Goal: Entertainment & Leisure: Consume media (video, audio)

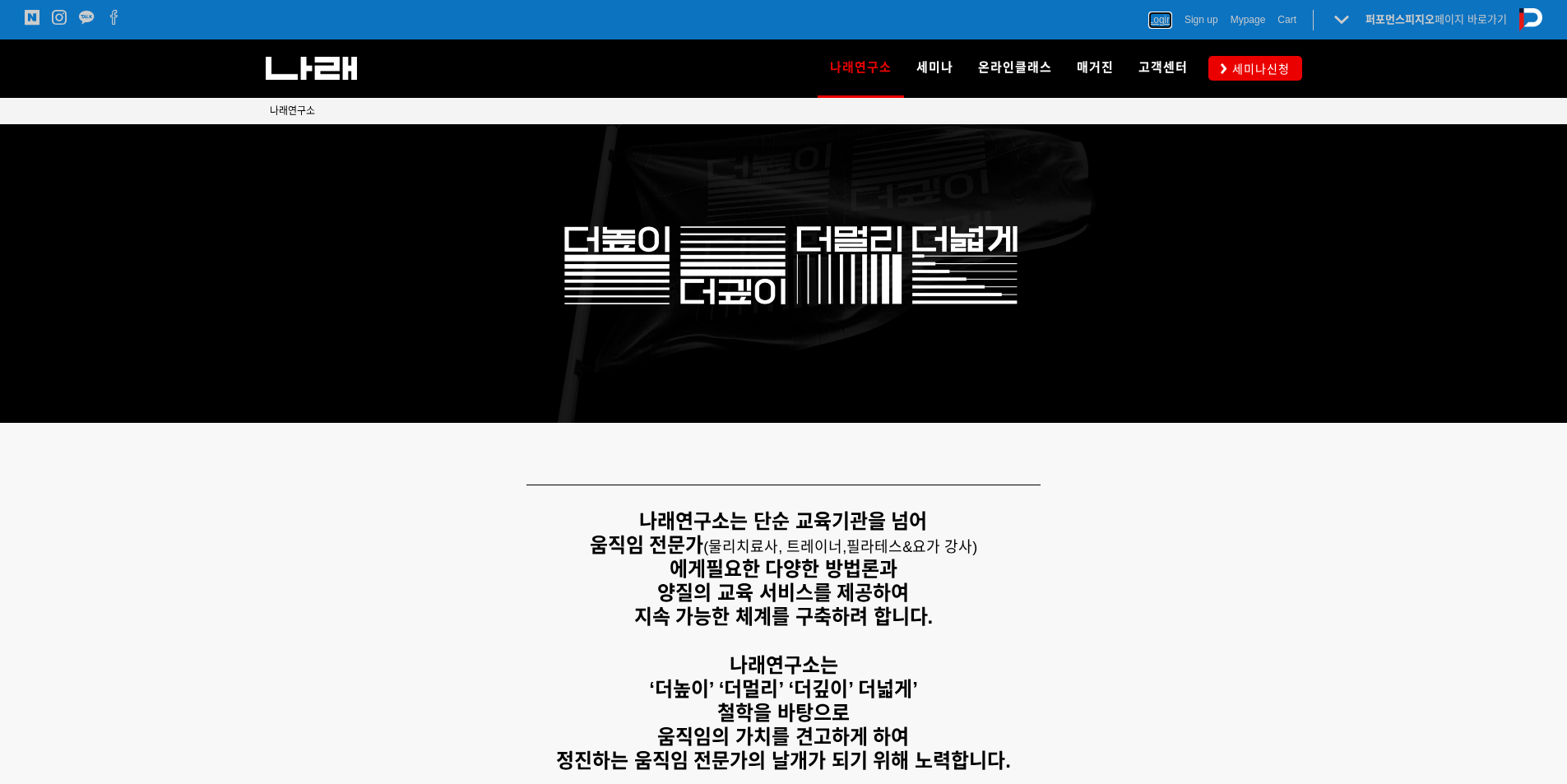
click at [1166, 18] on span "Login" at bounding box center [1160, 19] width 24 height 17
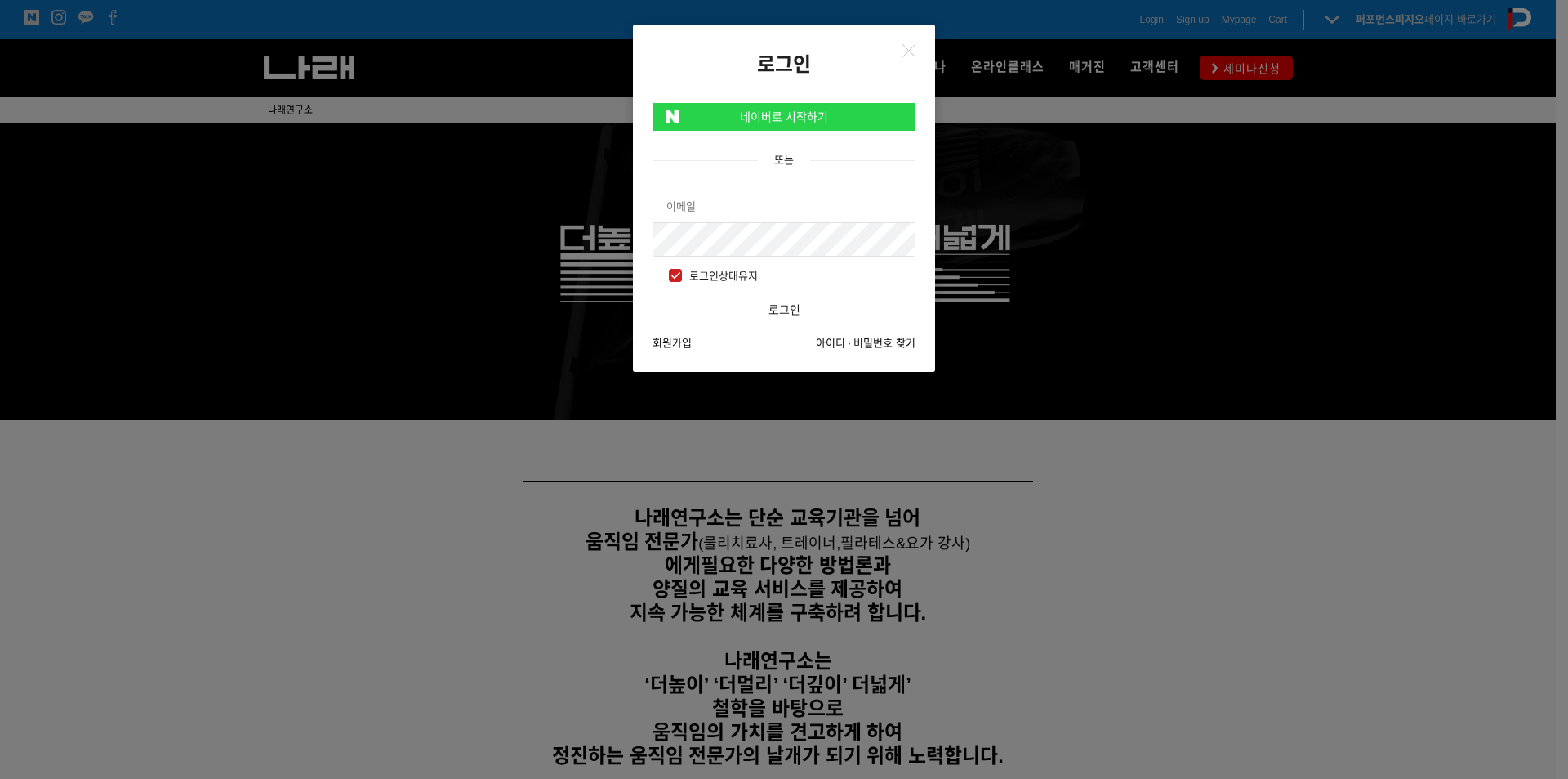
click at [770, 131] on article "네이버로 시작하기 또는 로그인상태유지 로그인 회원가입 아이디 · 비밀번호 찾기" at bounding box center [784, 224] width 303 height 295
click at [791, 110] on link "네이버로 시작하기" at bounding box center [784, 117] width 263 height 28
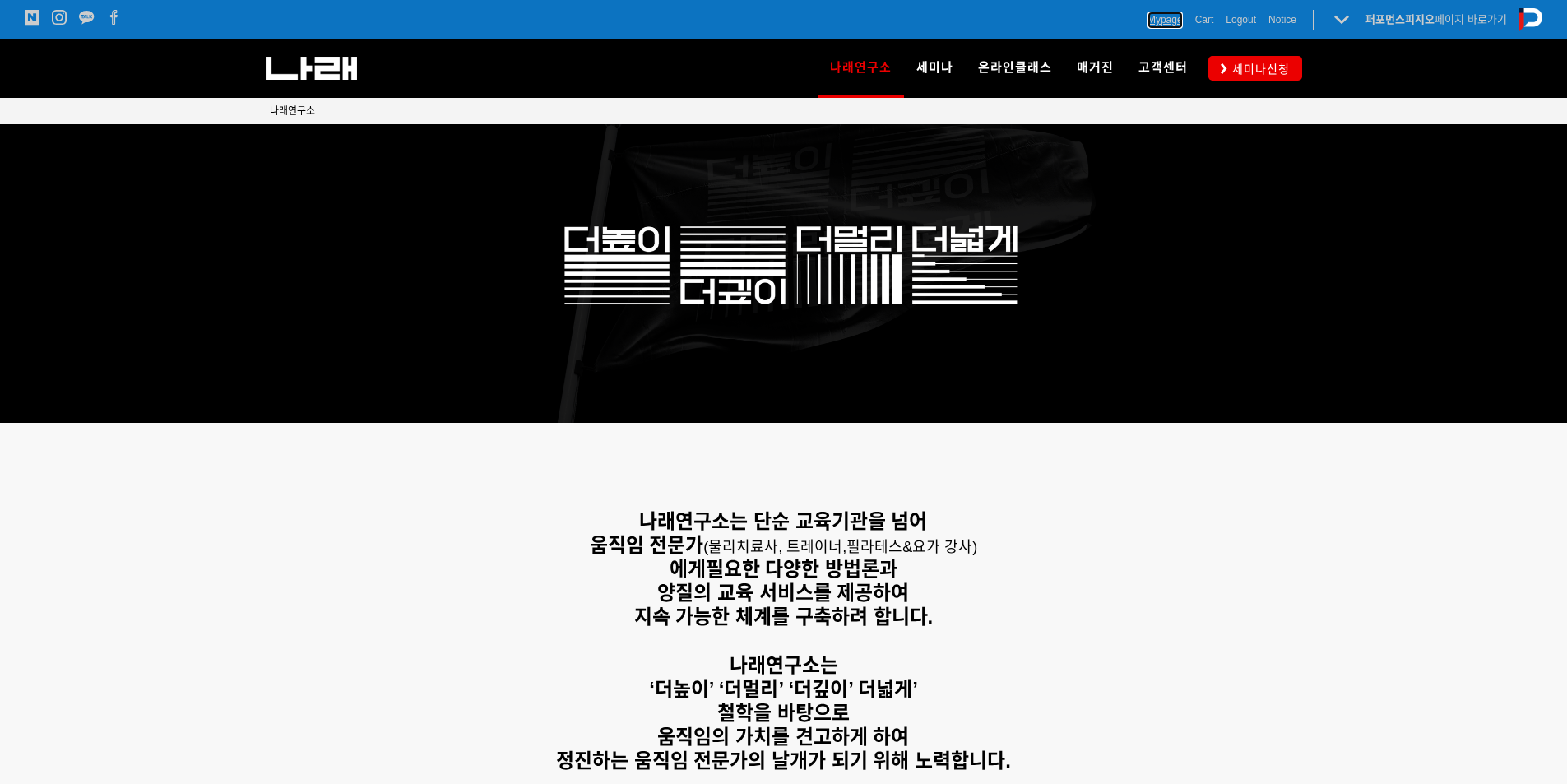
click at [1165, 19] on span "Mypage" at bounding box center [1166, 19] width 35 height 17
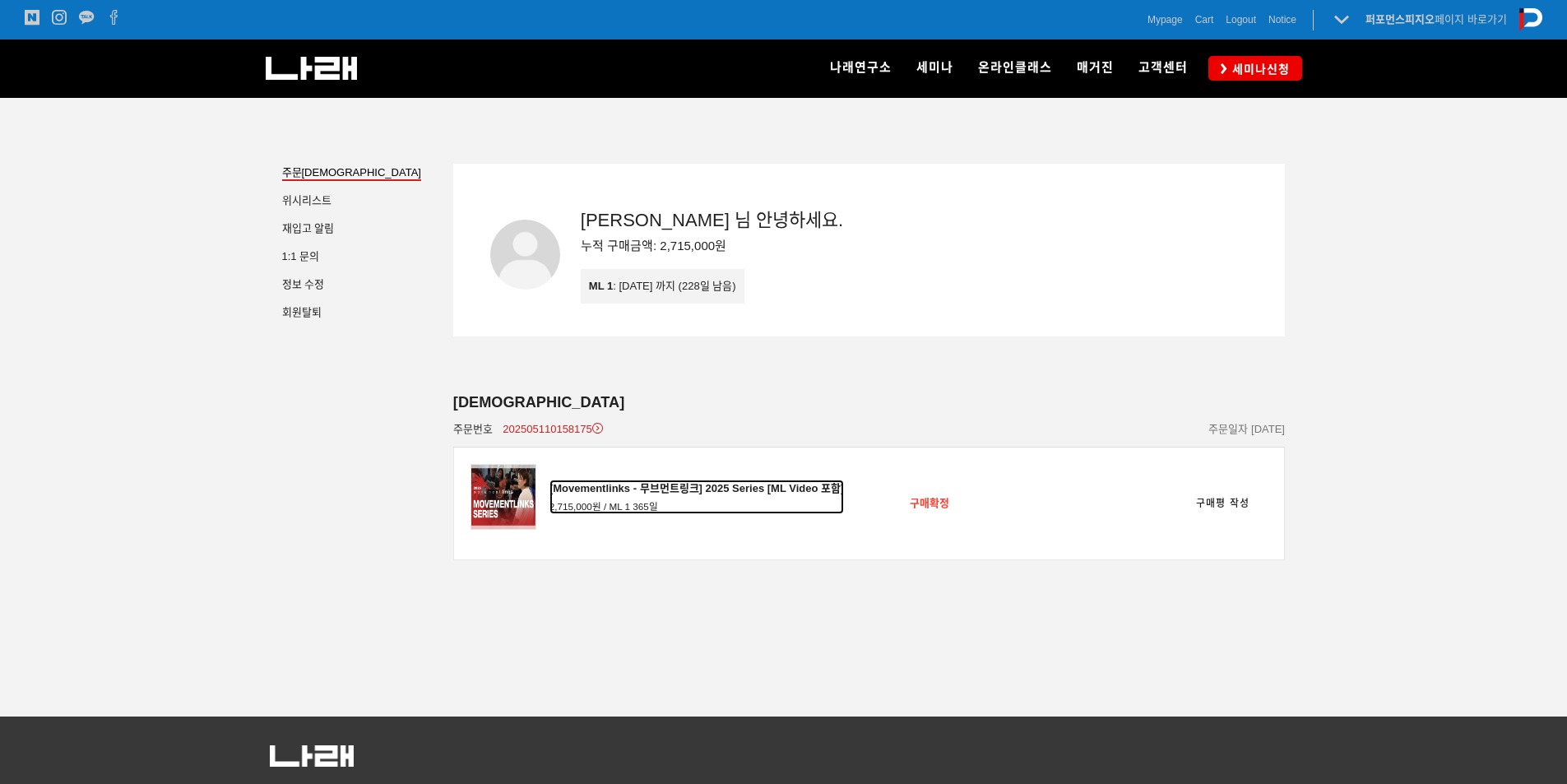
click at [741, 490] on div "[Movementlinks - 무브먼트링크] 2025 Series [ML Video 포함]" at bounding box center [697, 488] width 295 height 18
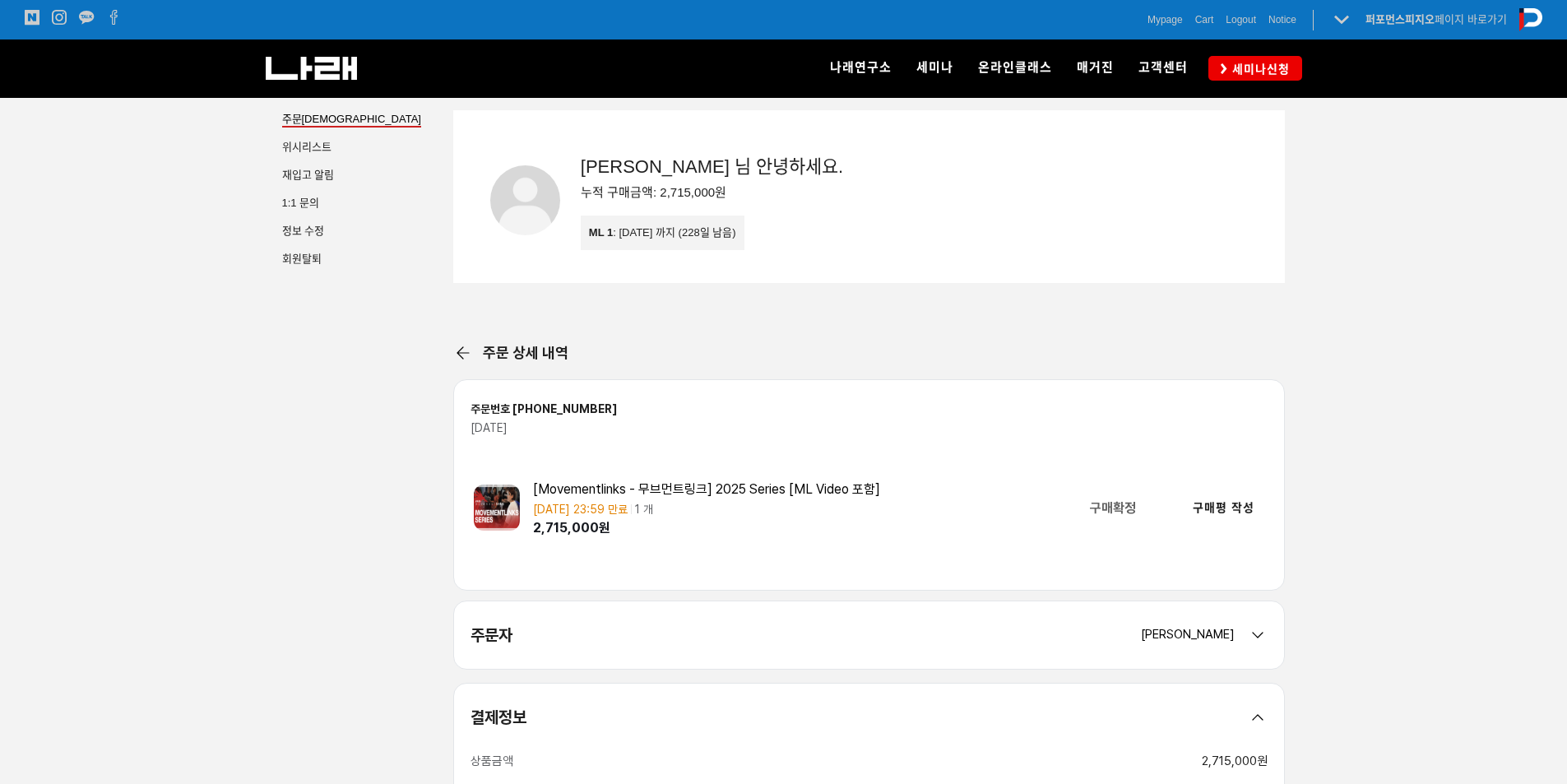
scroll to position [83, 0]
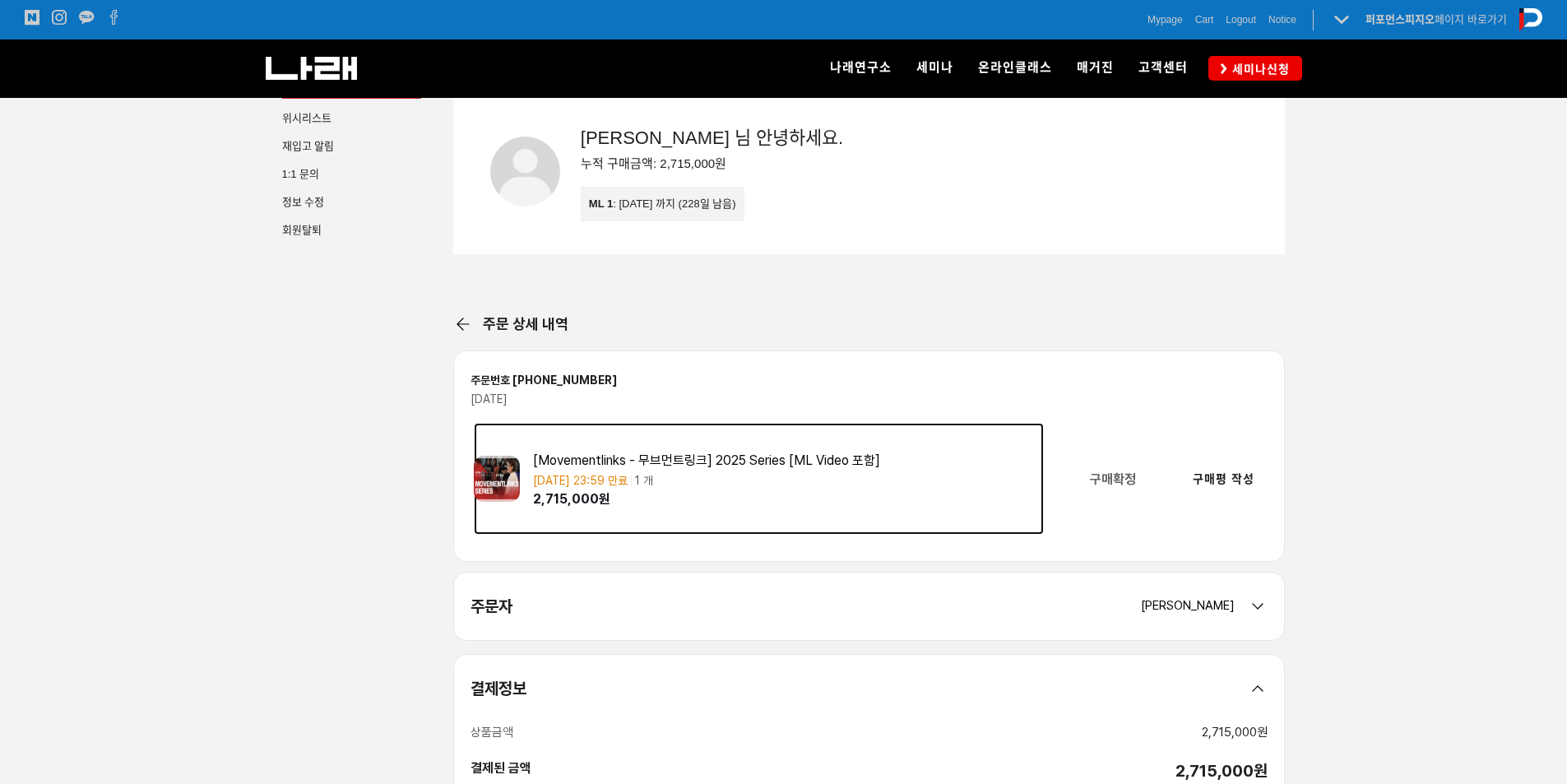
click at [646, 466] on div "[Movementlinks - 무브먼트링크] 2025 Series [ML Video 포함]" at bounding box center [789, 460] width 512 height 18
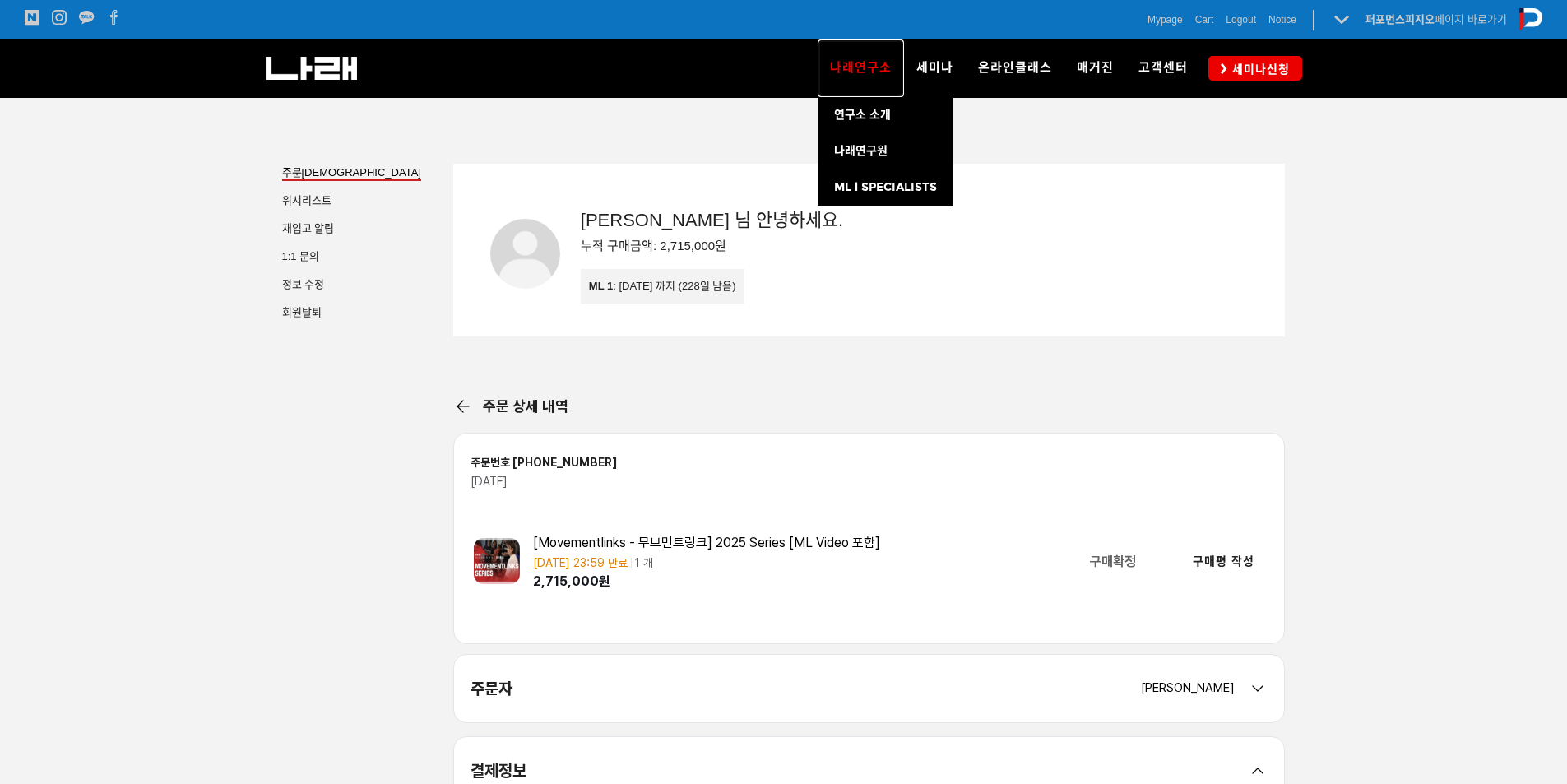
click at [858, 59] on link "나래연구소" at bounding box center [861, 68] width 86 height 58
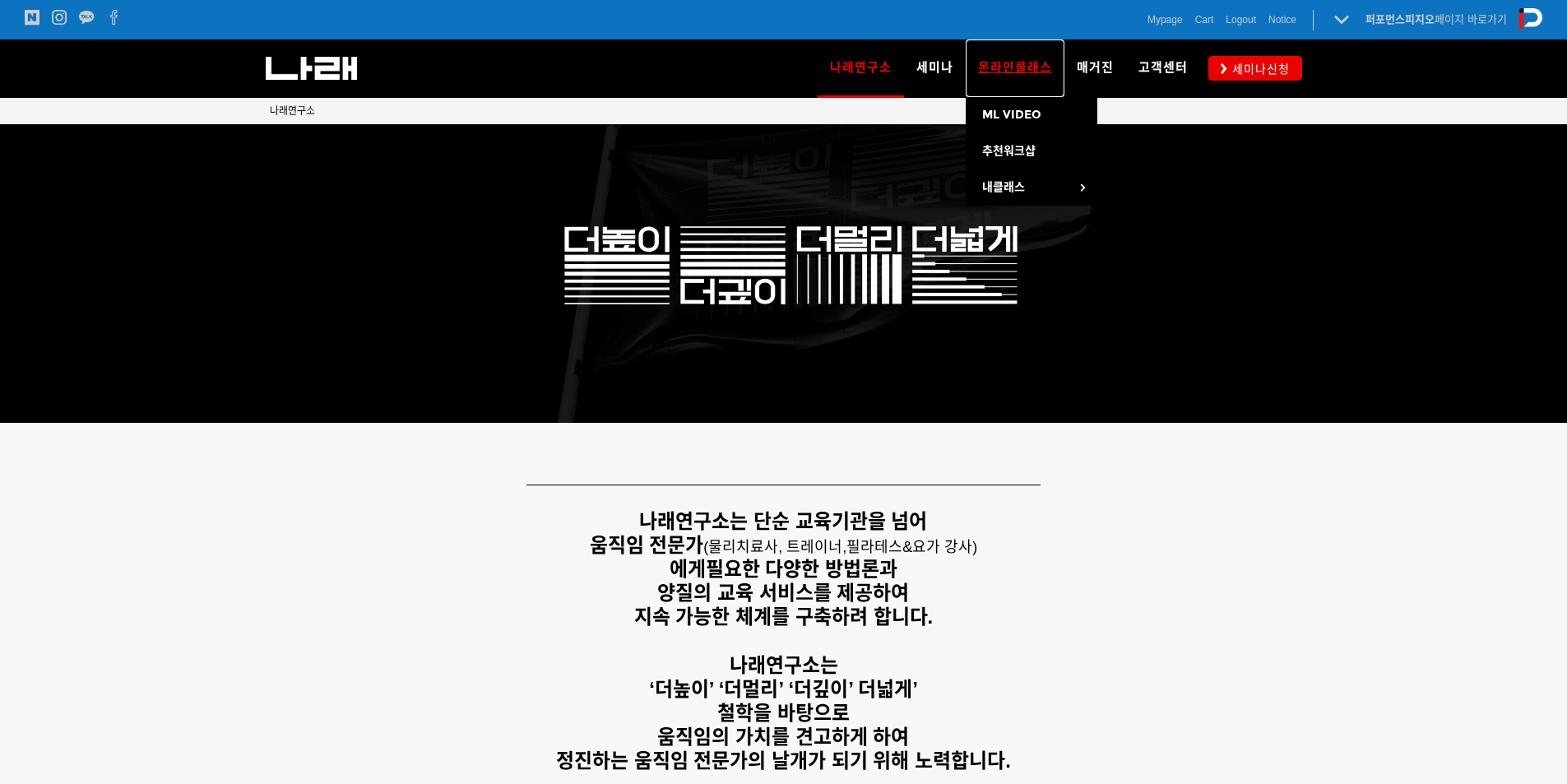
click at [1007, 55] on link "온라인클래스" at bounding box center [1015, 68] width 98 height 58
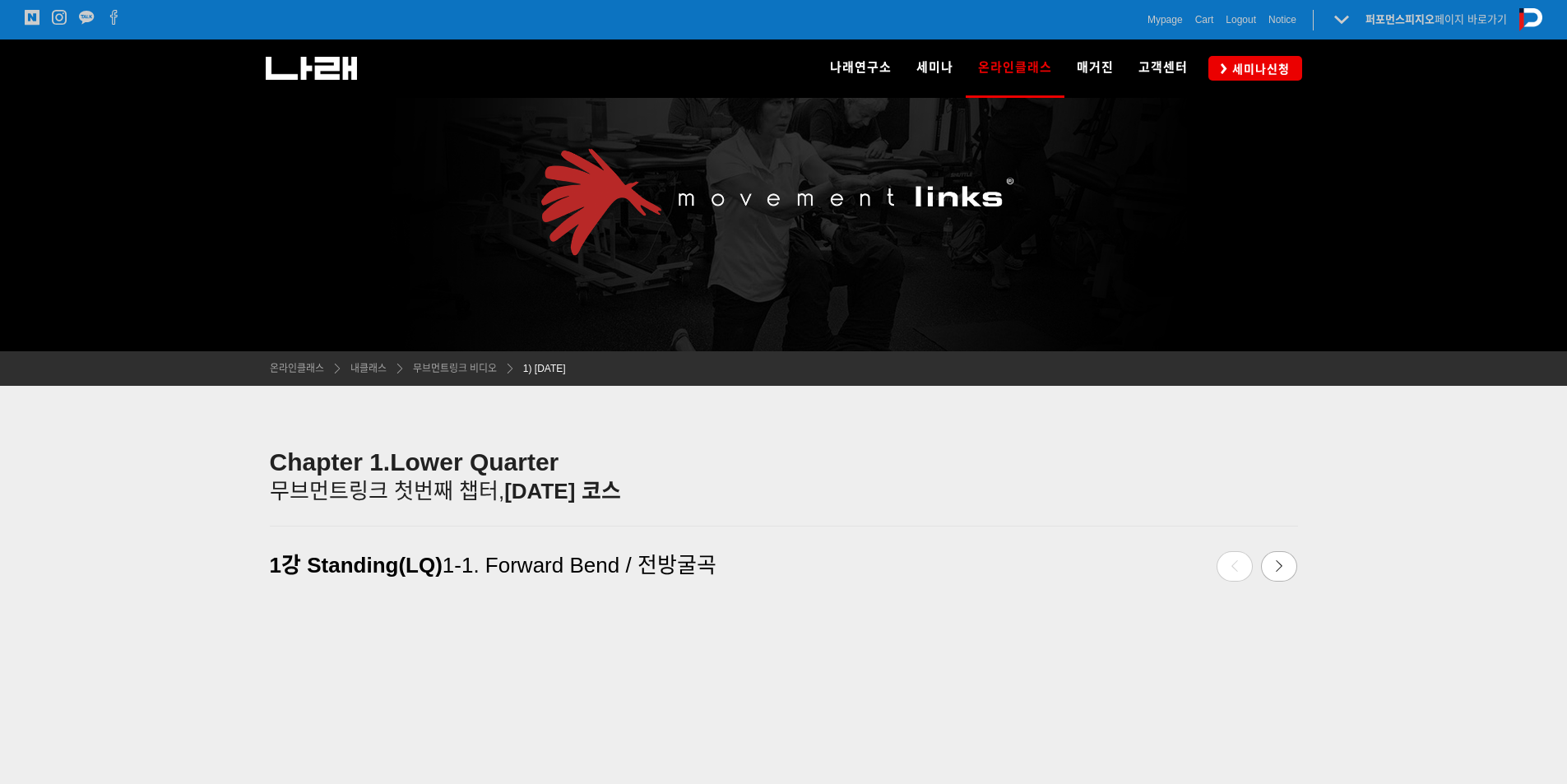
scroll to position [83, 0]
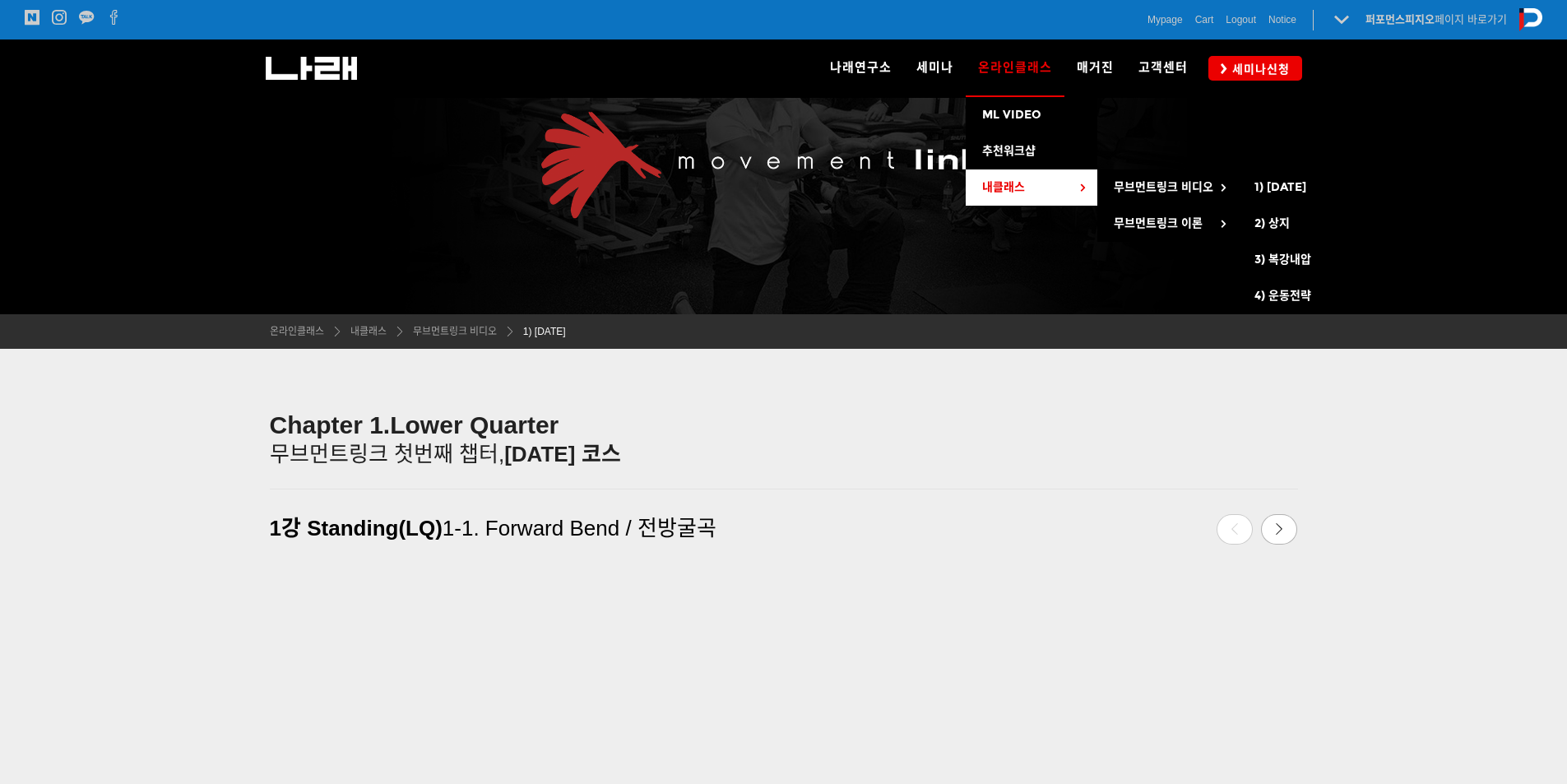
click at [1033, 181] on link "내클래스" at bounding box center [1032, 187] width 132 height 36
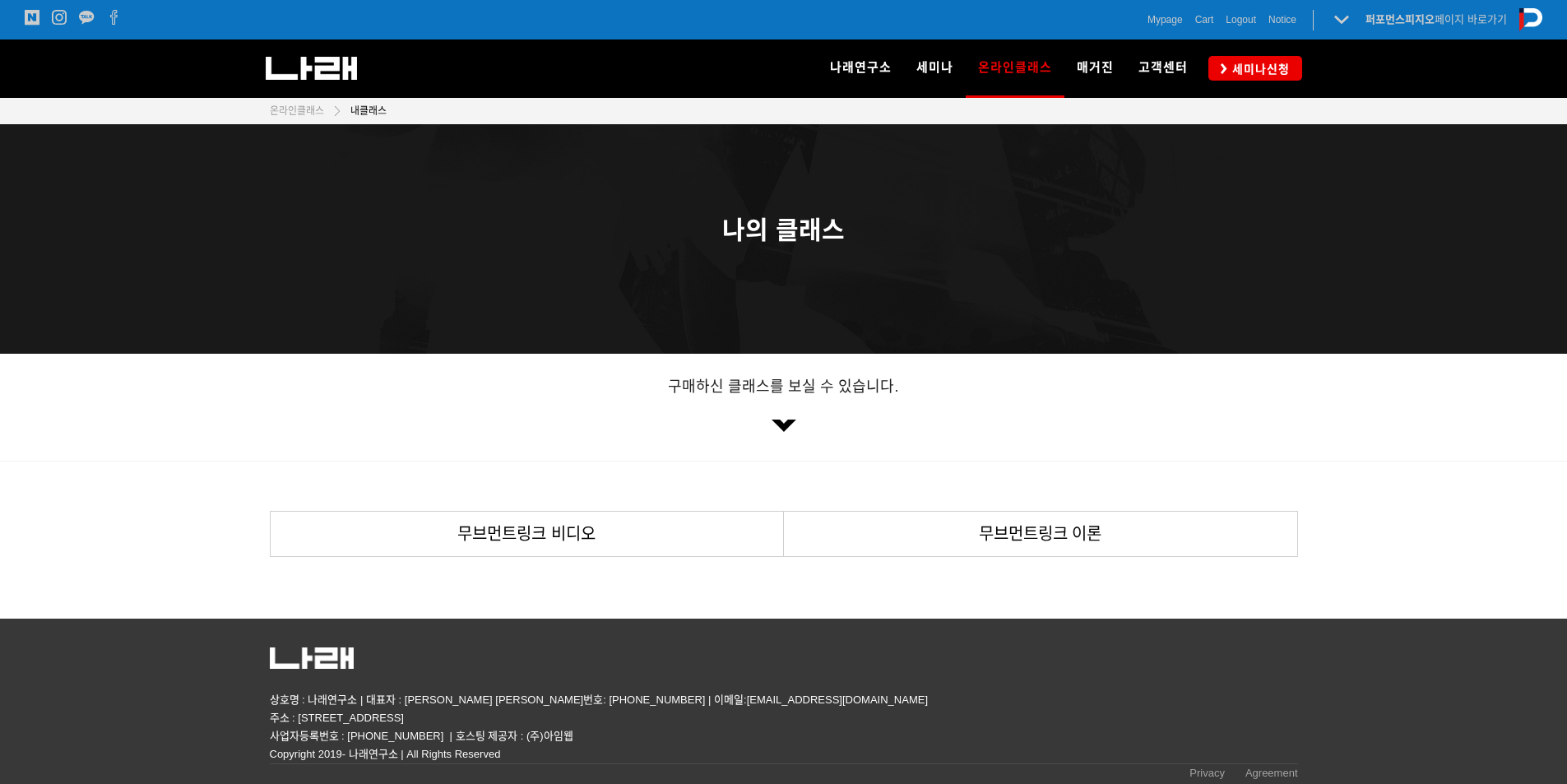
click at [788, 428] on img at bounding box center [784, 426] width 25 height 12
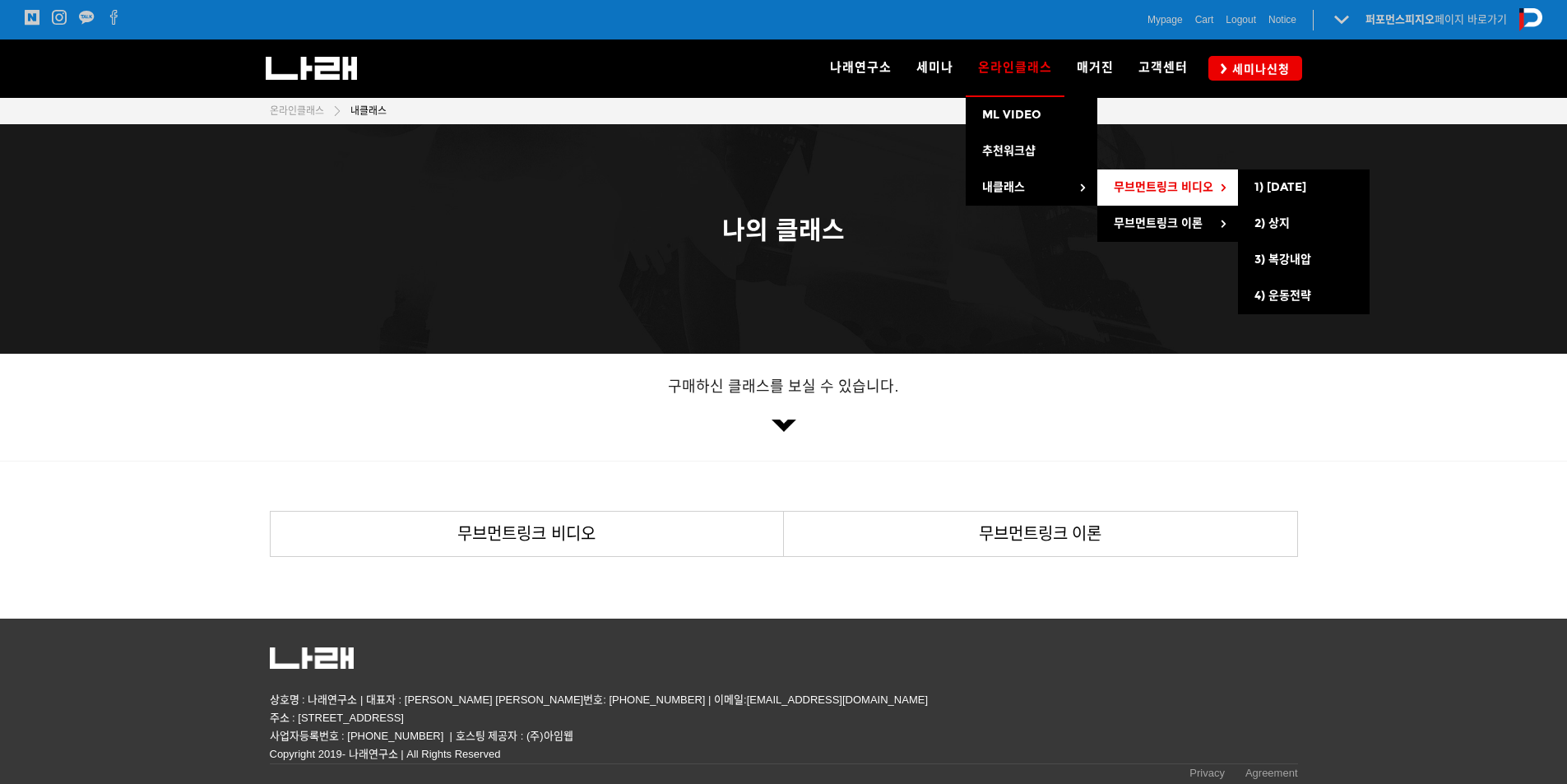
click at [1141, 179] on link "무브먼트링크 비디오" at bounding box center [1168, 187] width 141 height 36
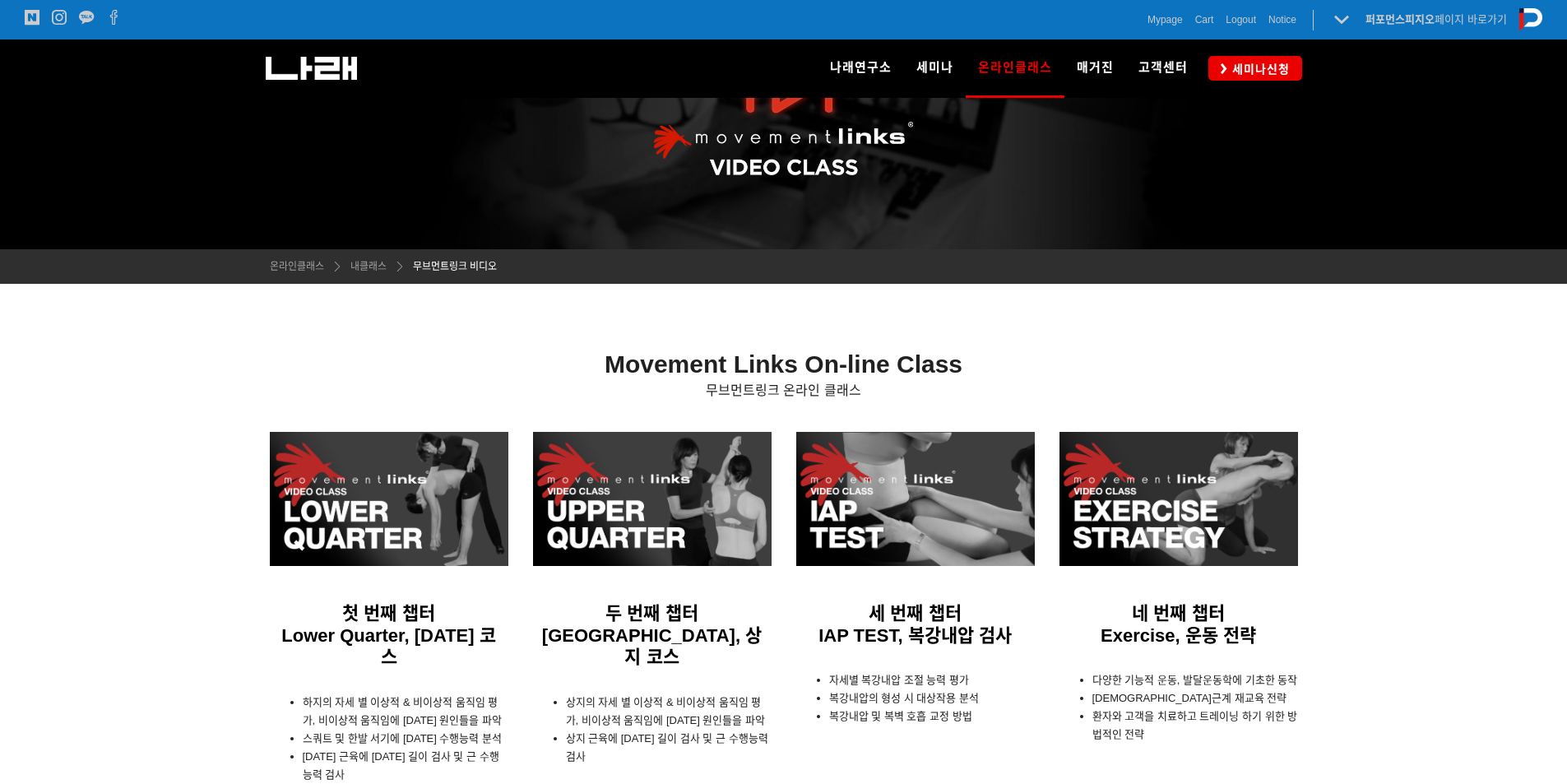
scroll to position [247, 0]
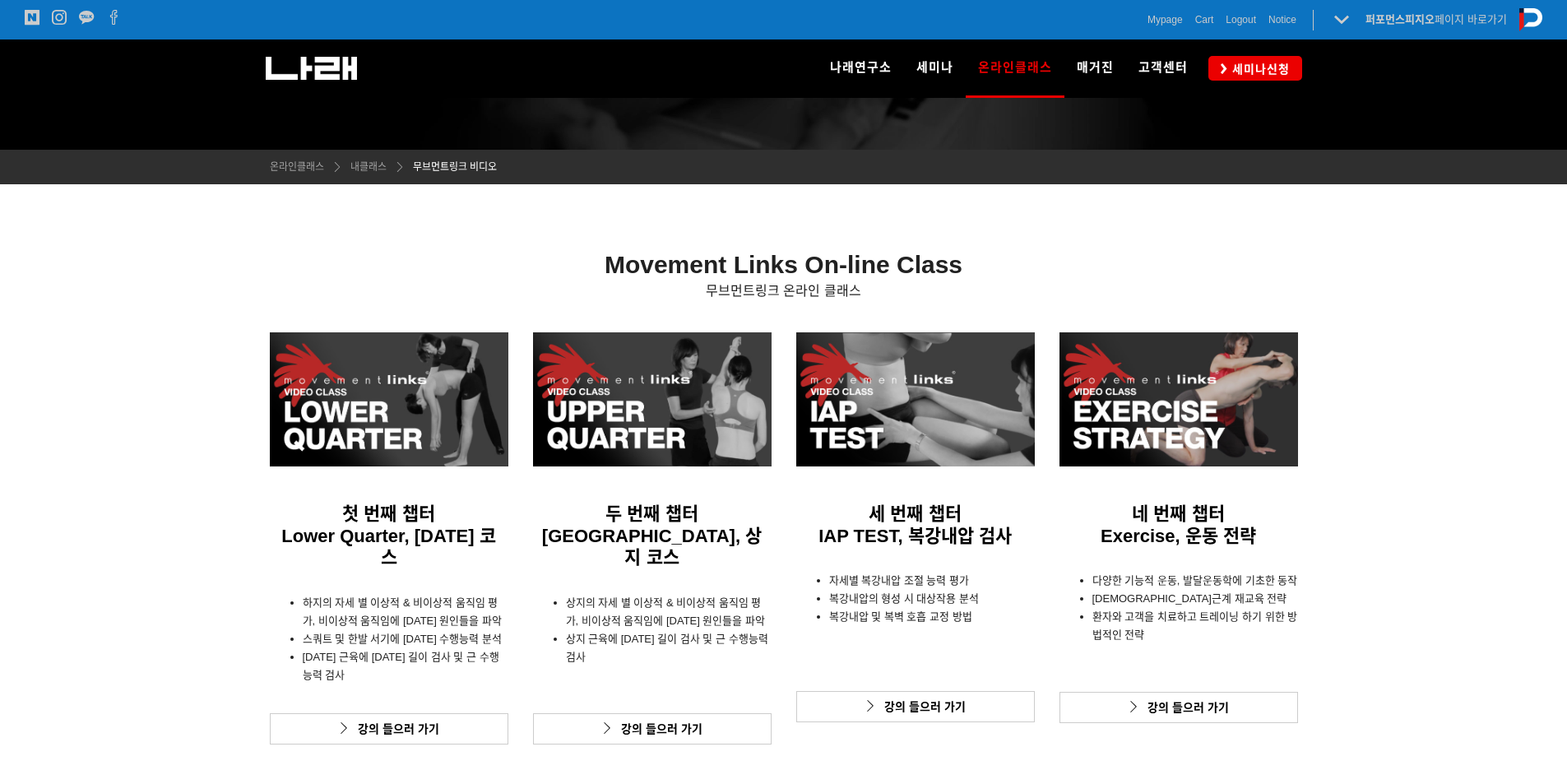
click at [1159, 436] on div at bounding box center [1179, 399] width 239 height 134
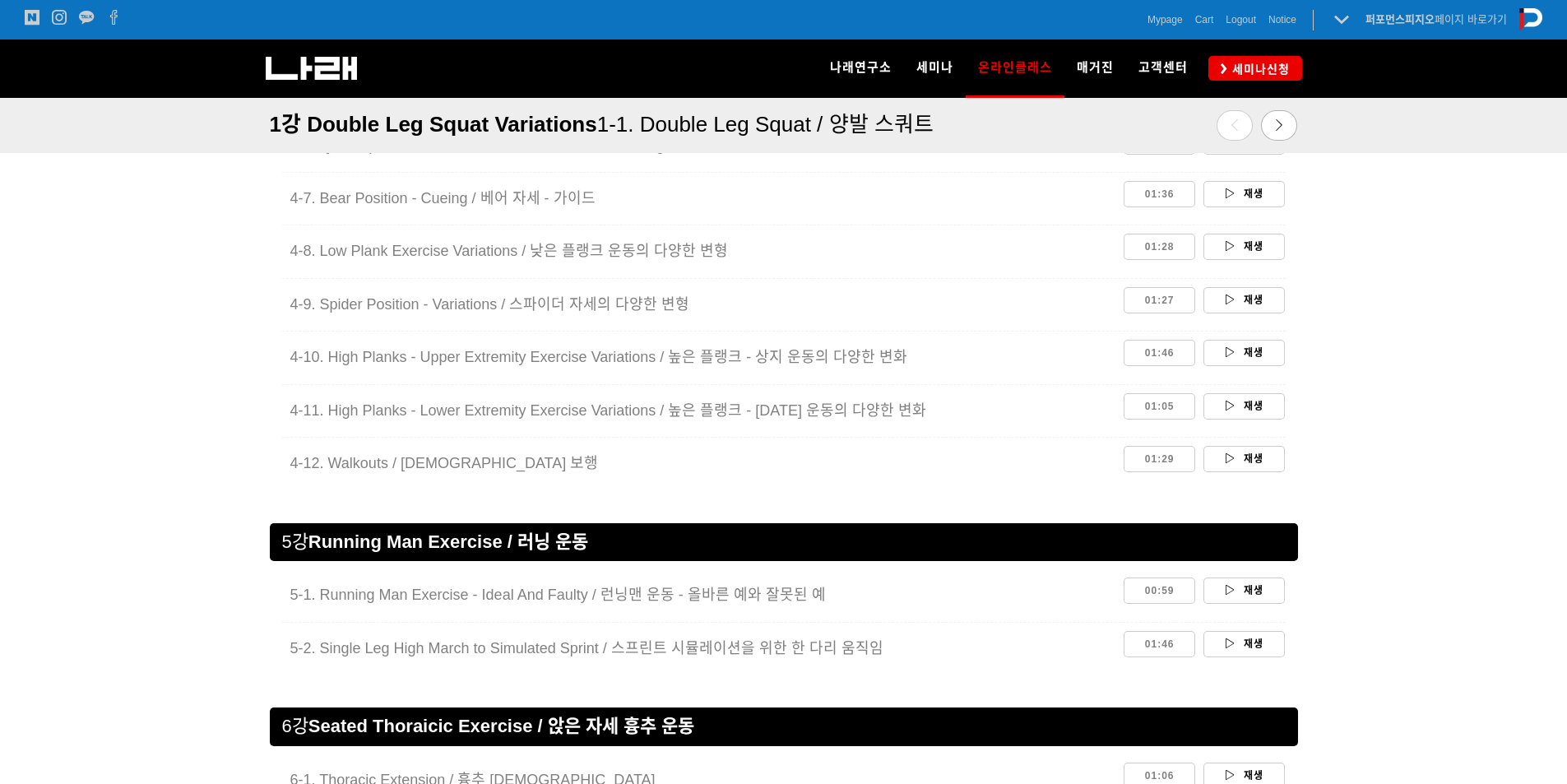
scroll to position [2714, 0]
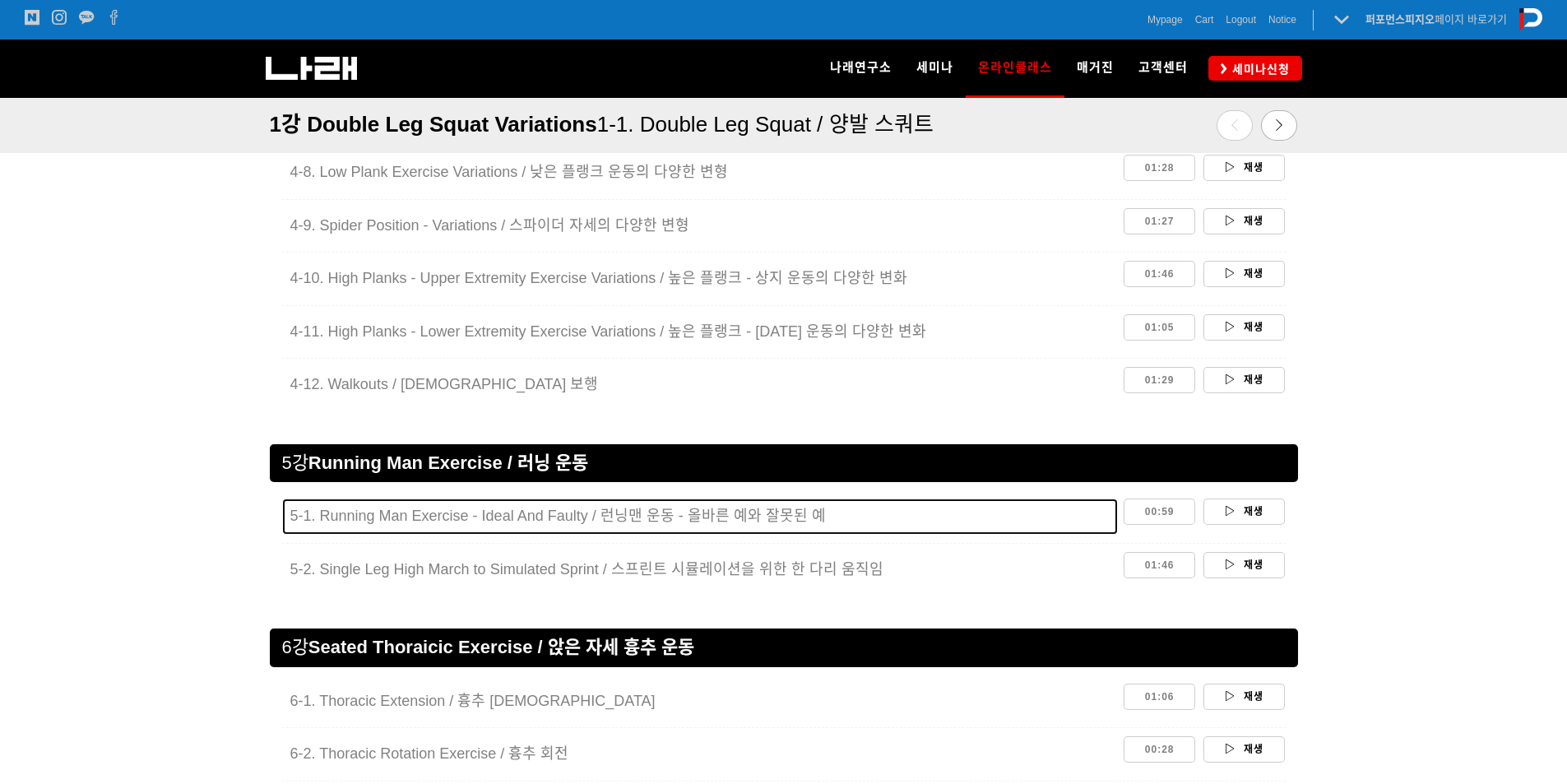
click at [652, 515] on span "5-1. Running Man Exercise - Ideal And Faulty / 런닝맨 운동 - 올바른 예와 잘못된 예" at bounding box center [559, 515] width 536 height 17
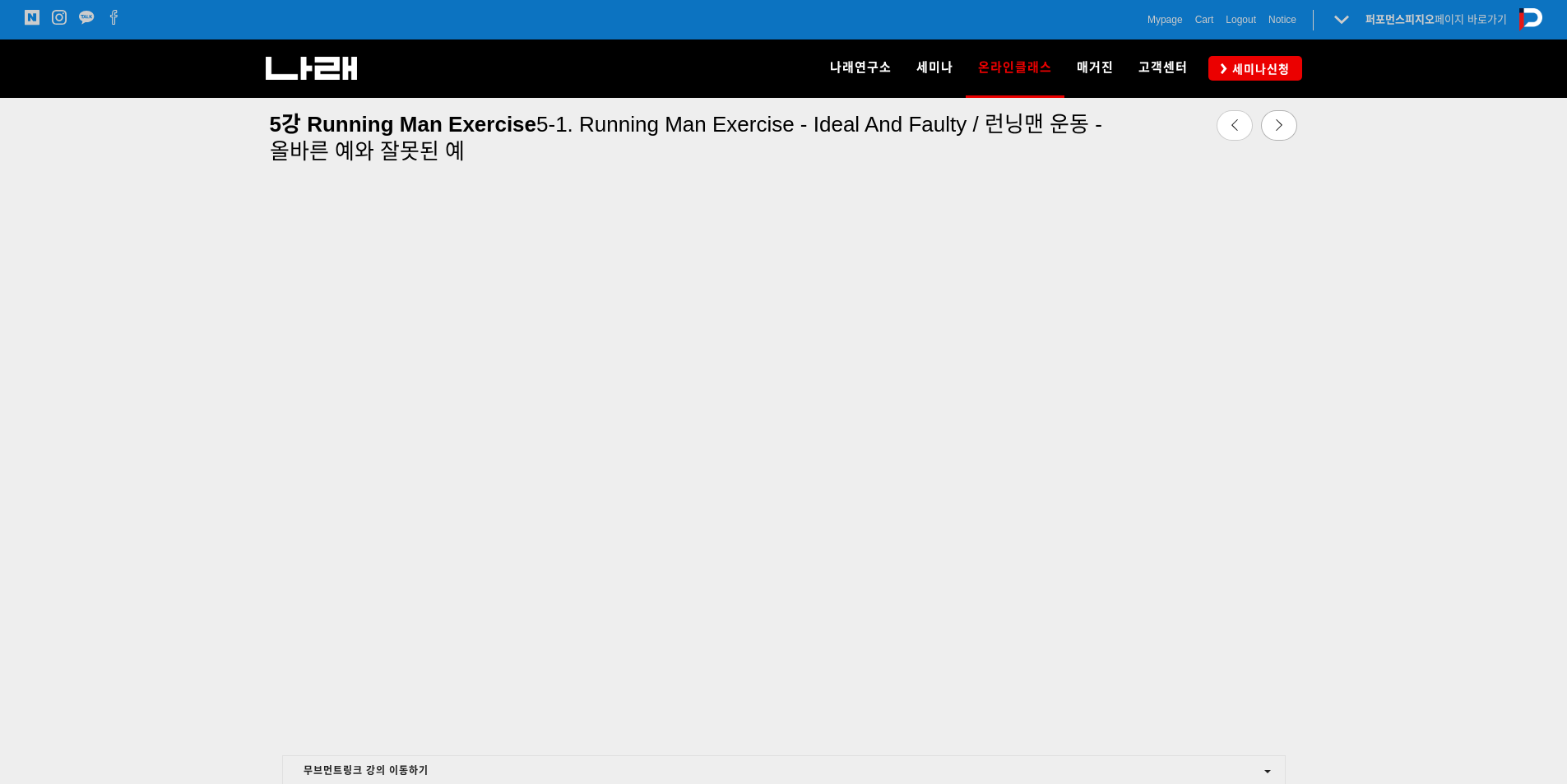
scroll to position [513, 0]
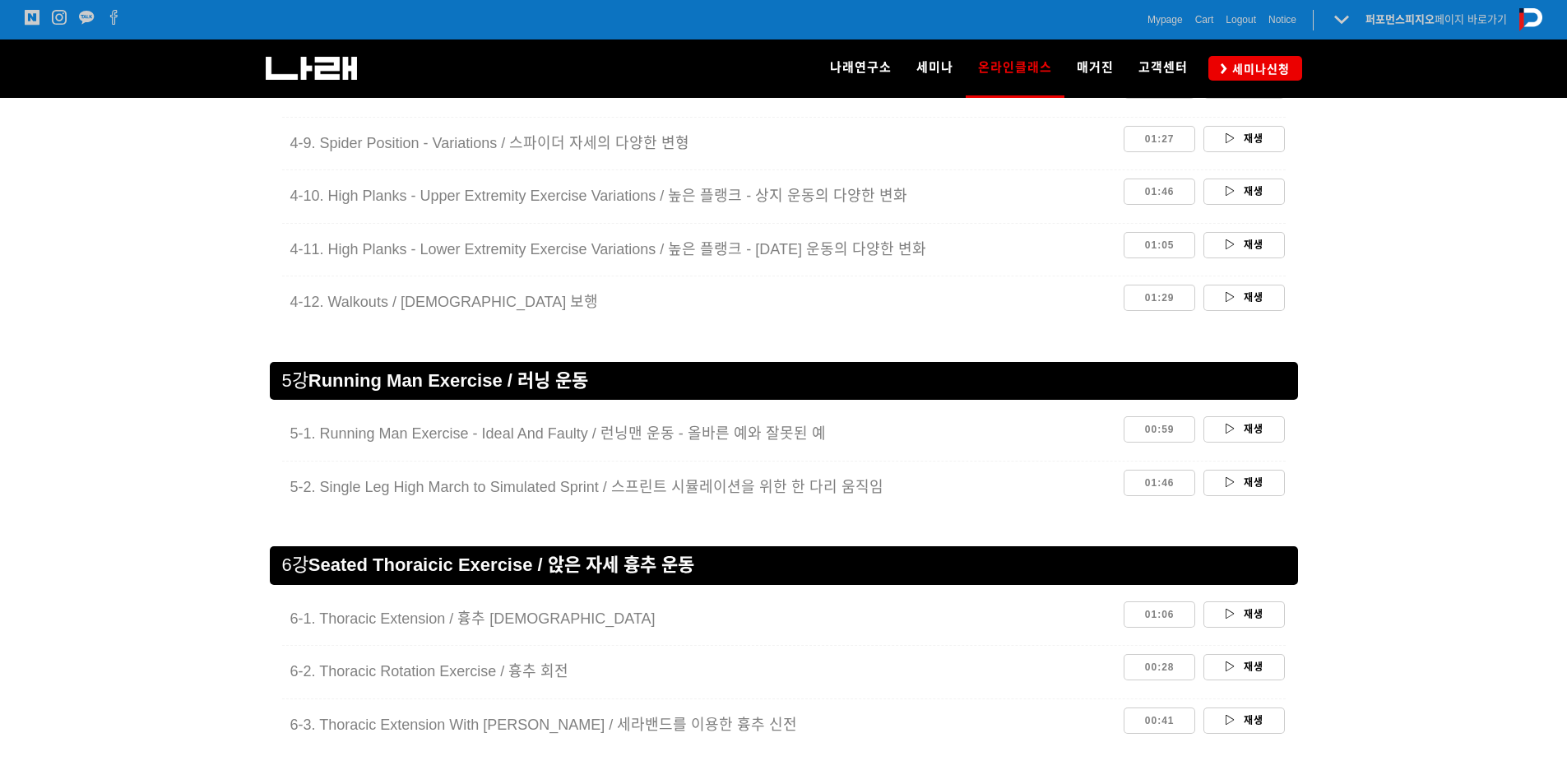
scroll to position [2851, 0]
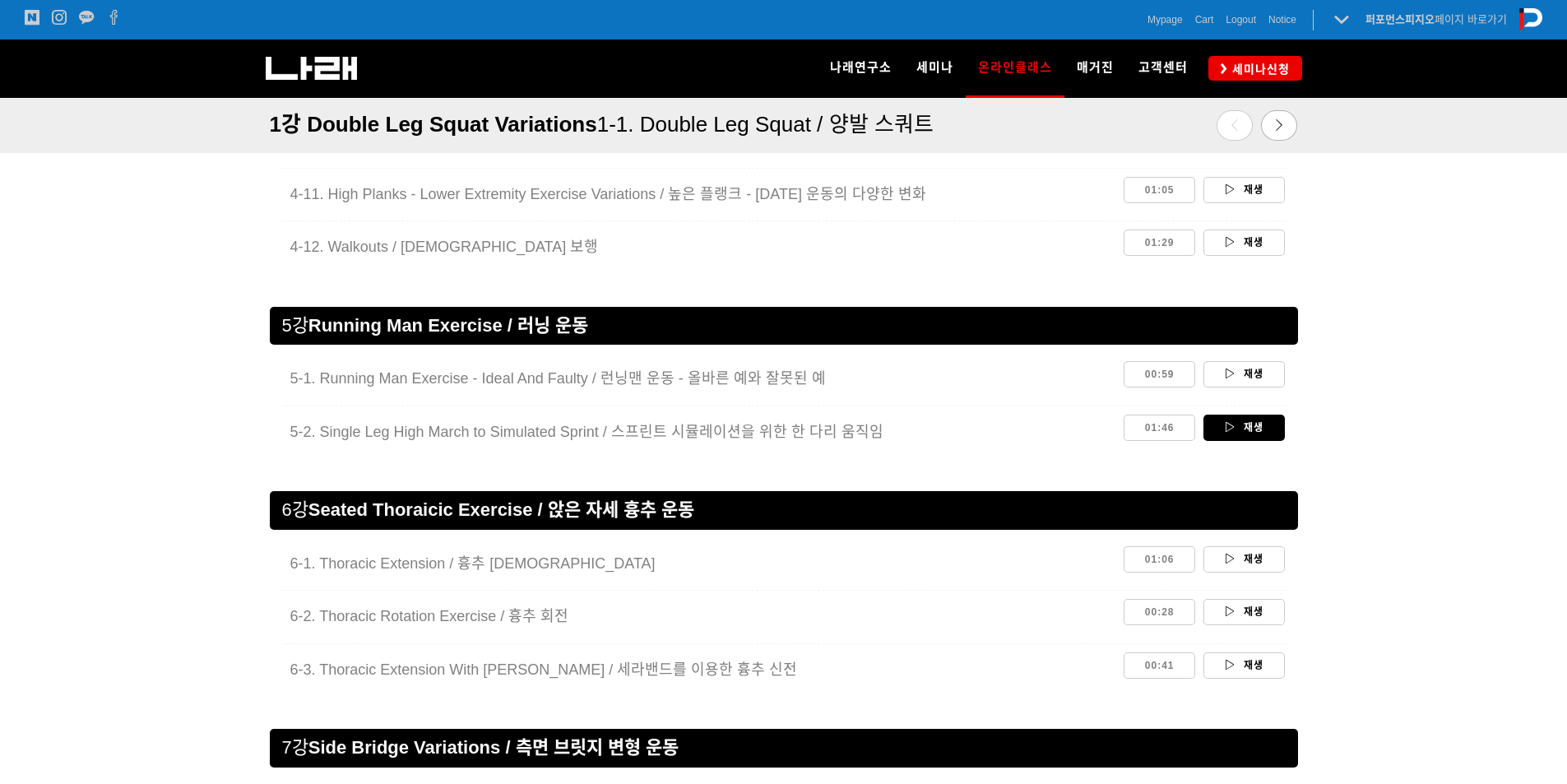
click at [1270, 435] on link "재생" at bounding box center [1244, 428] width 82 height 26
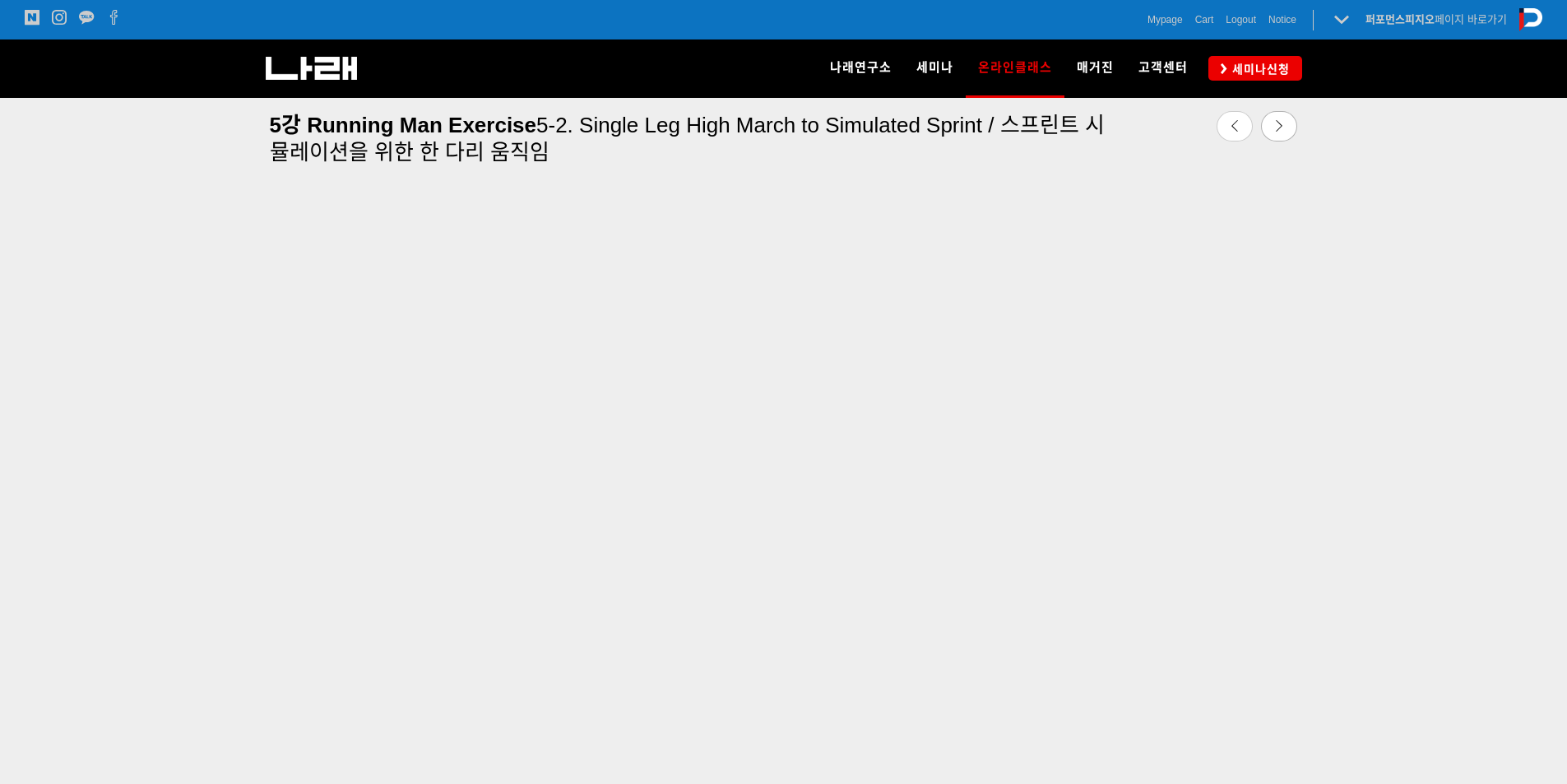
scroll to position [513, 0]
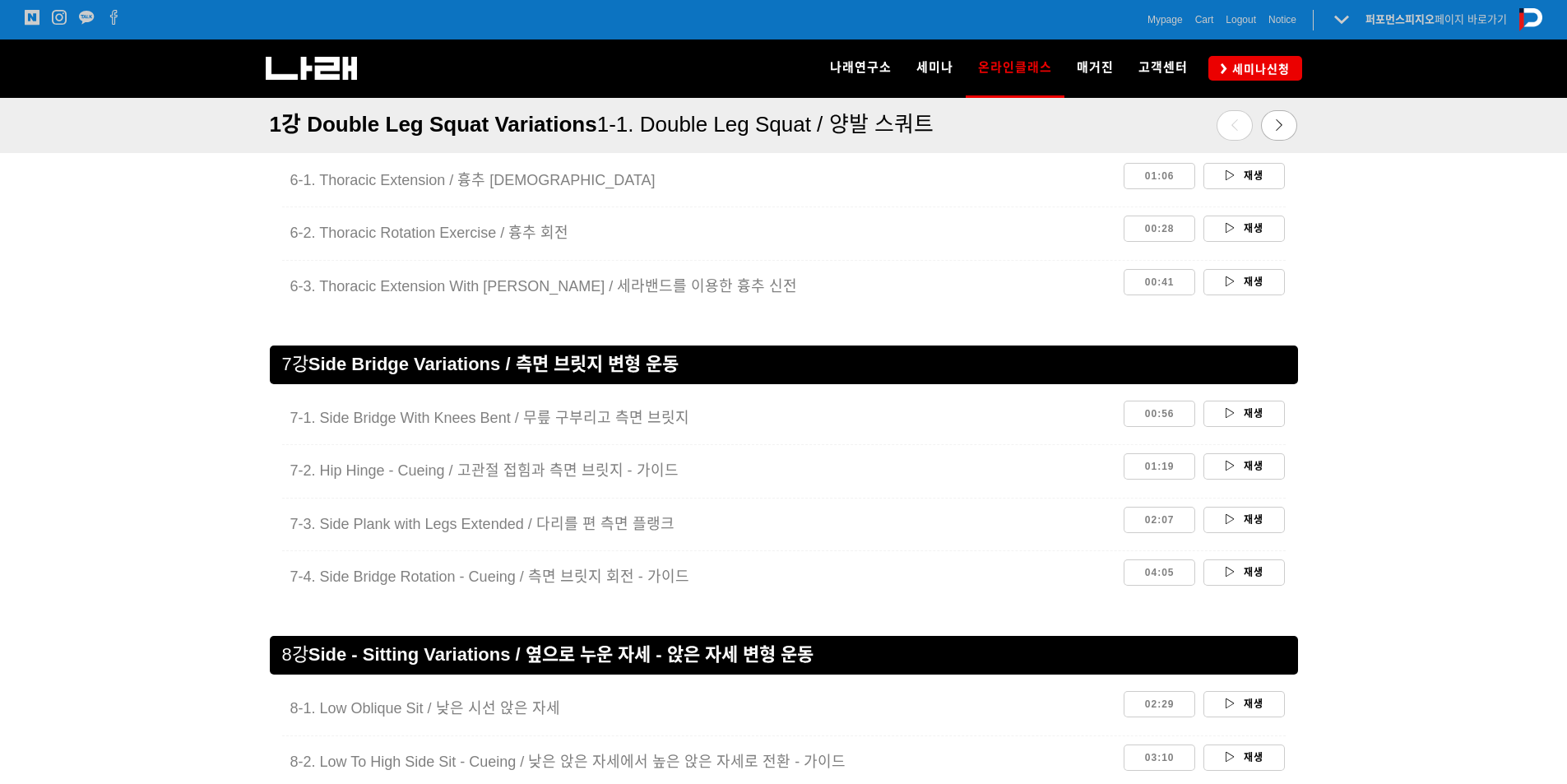
scroll to position [3235, 0]
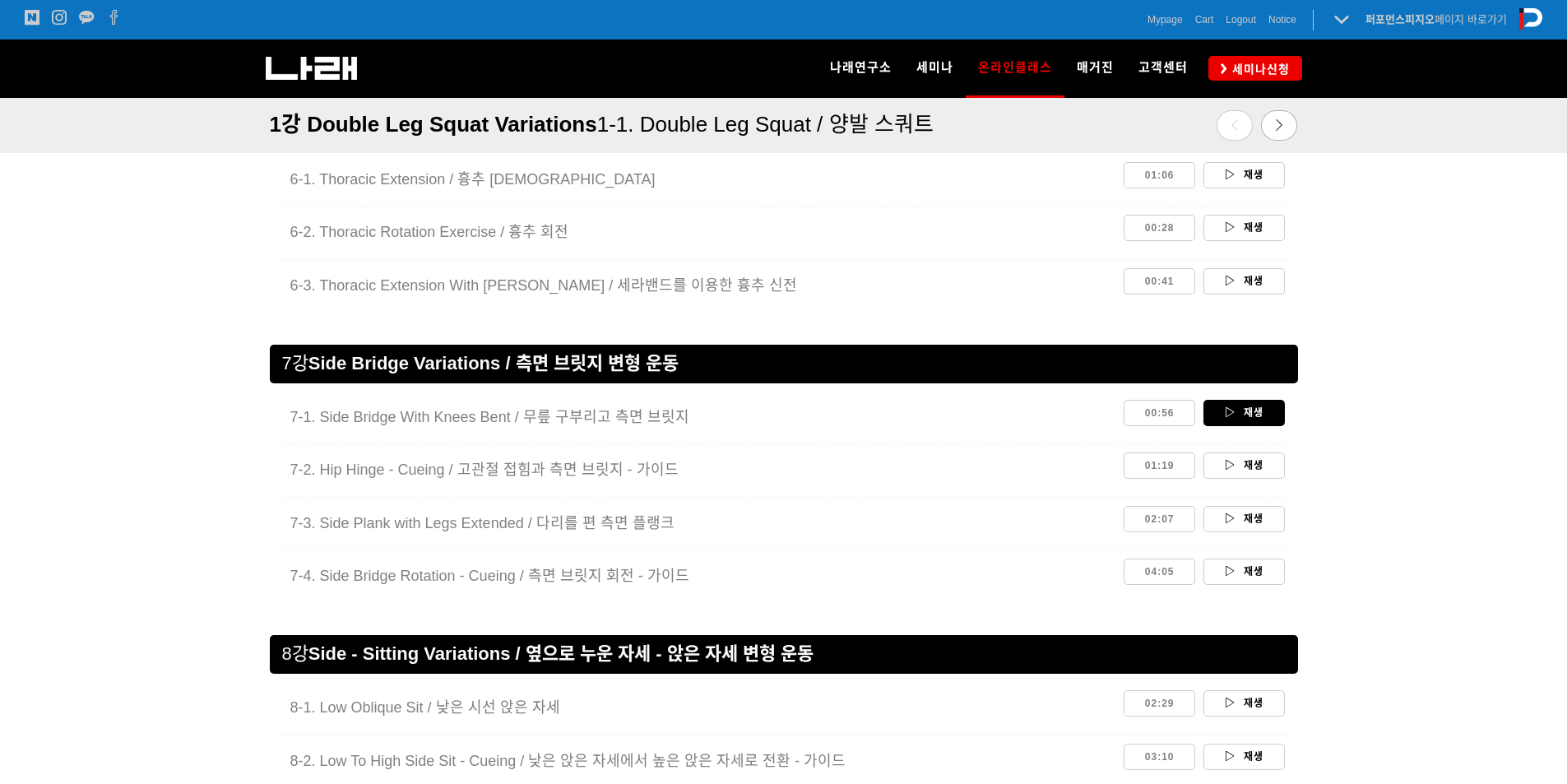
click at [1276, 420] on link "재생" at bounding box center [1244, 413] width 82 height 26
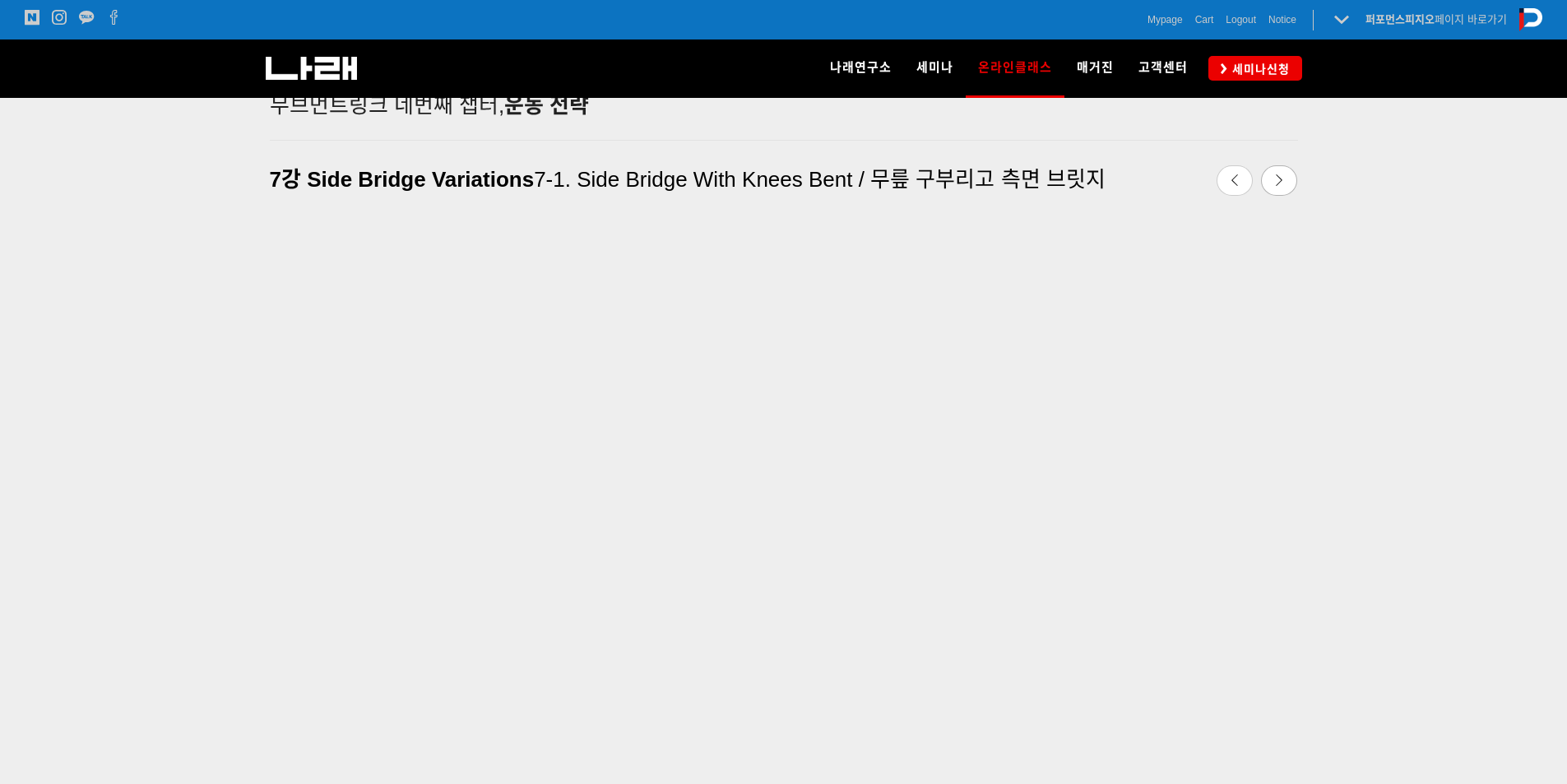
scroll to position [513, 0]
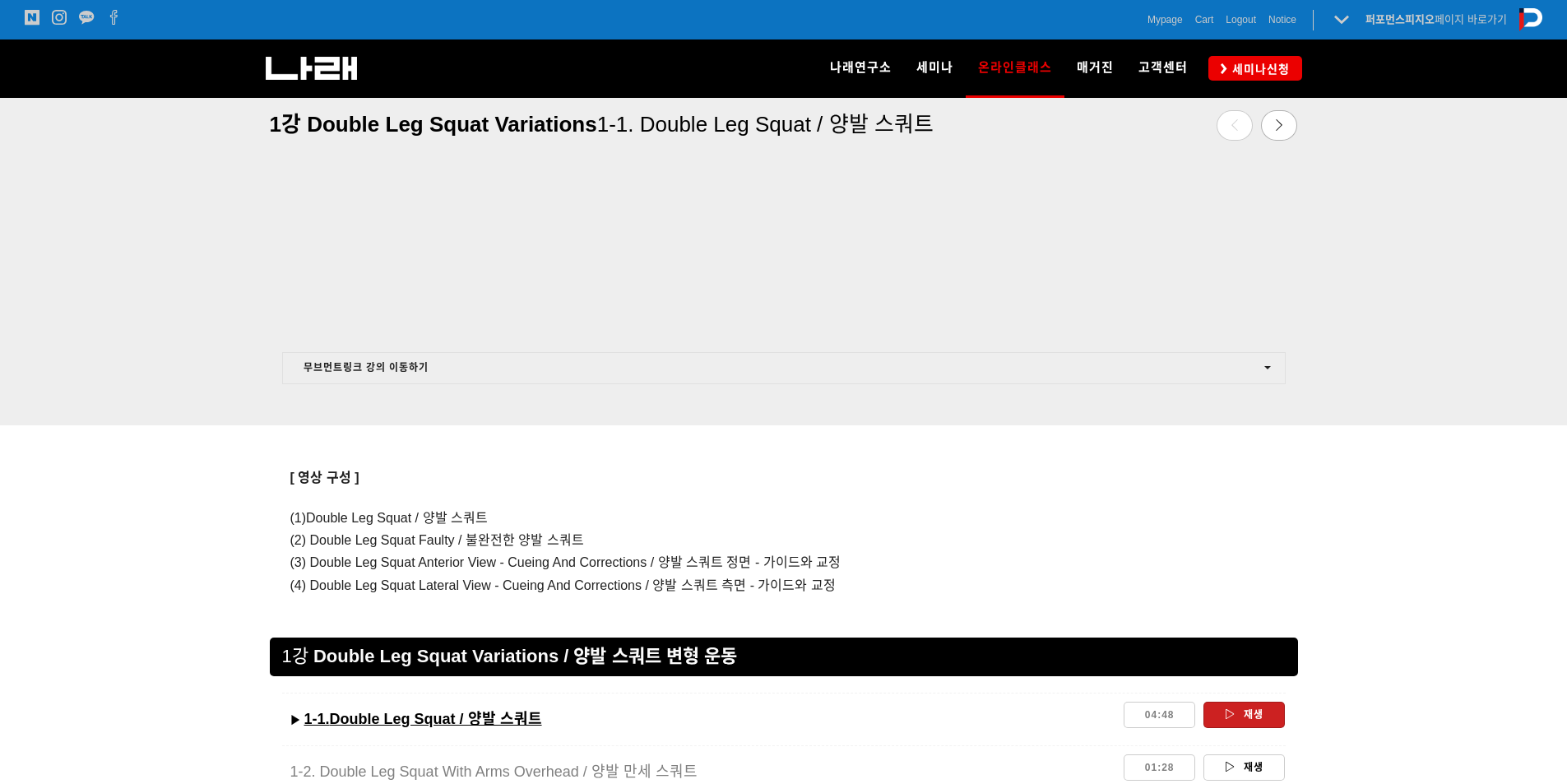
scroll to position [742, 0]
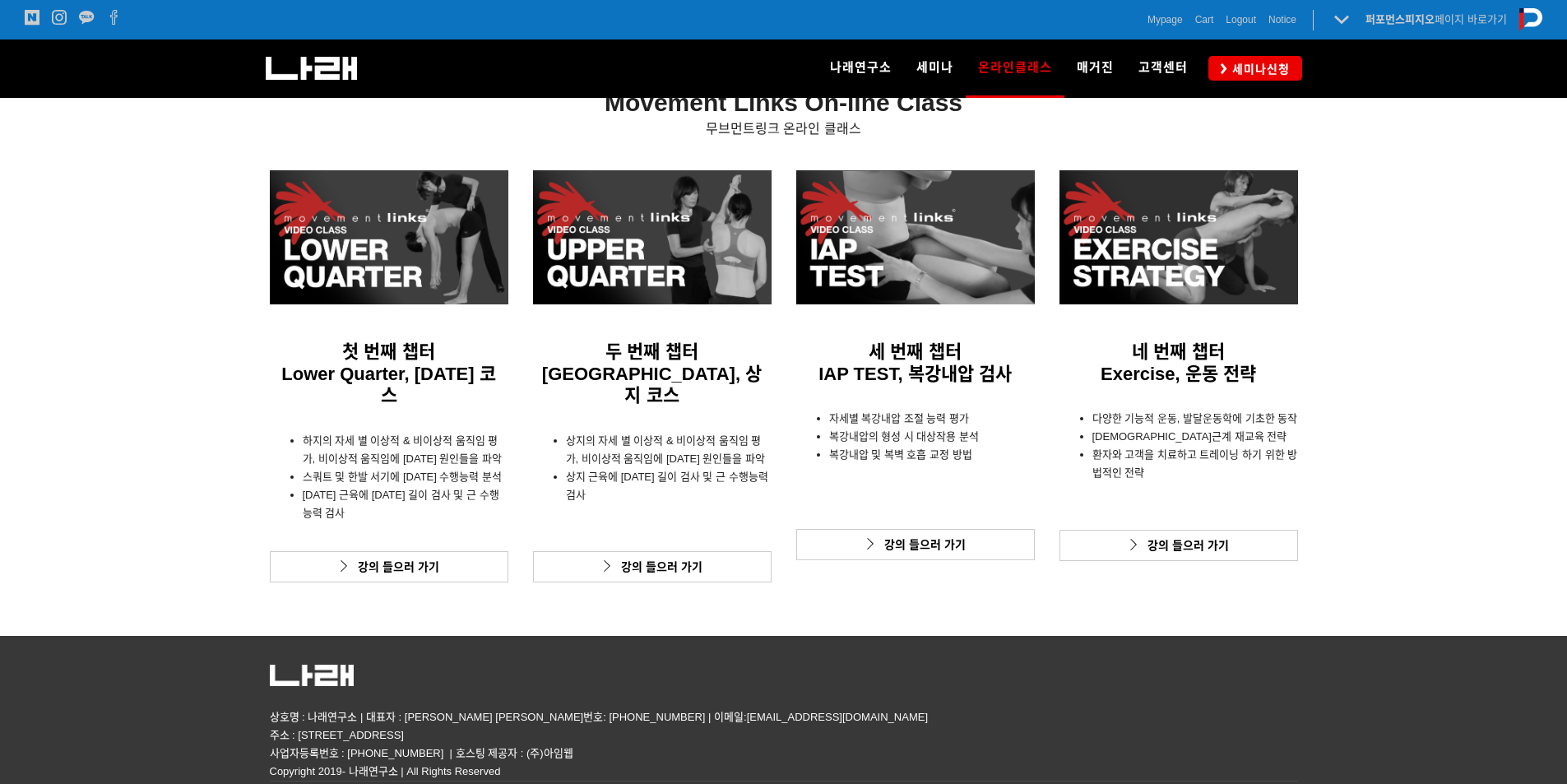
scroll to position [410, 0]
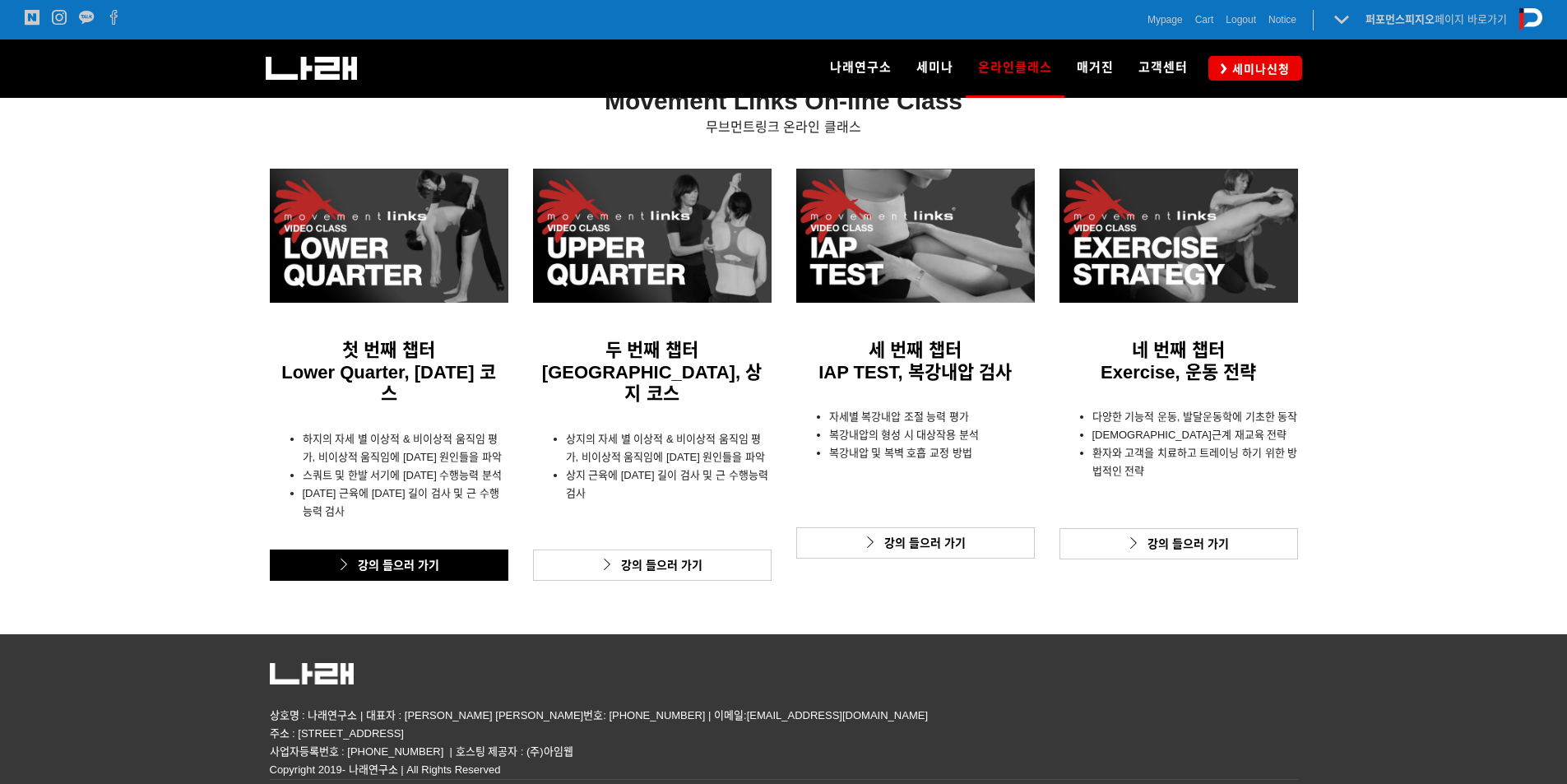
click at [461, 550] on link "강의 들으러 가기" at bounding box center [389, 565] width 239 height 32
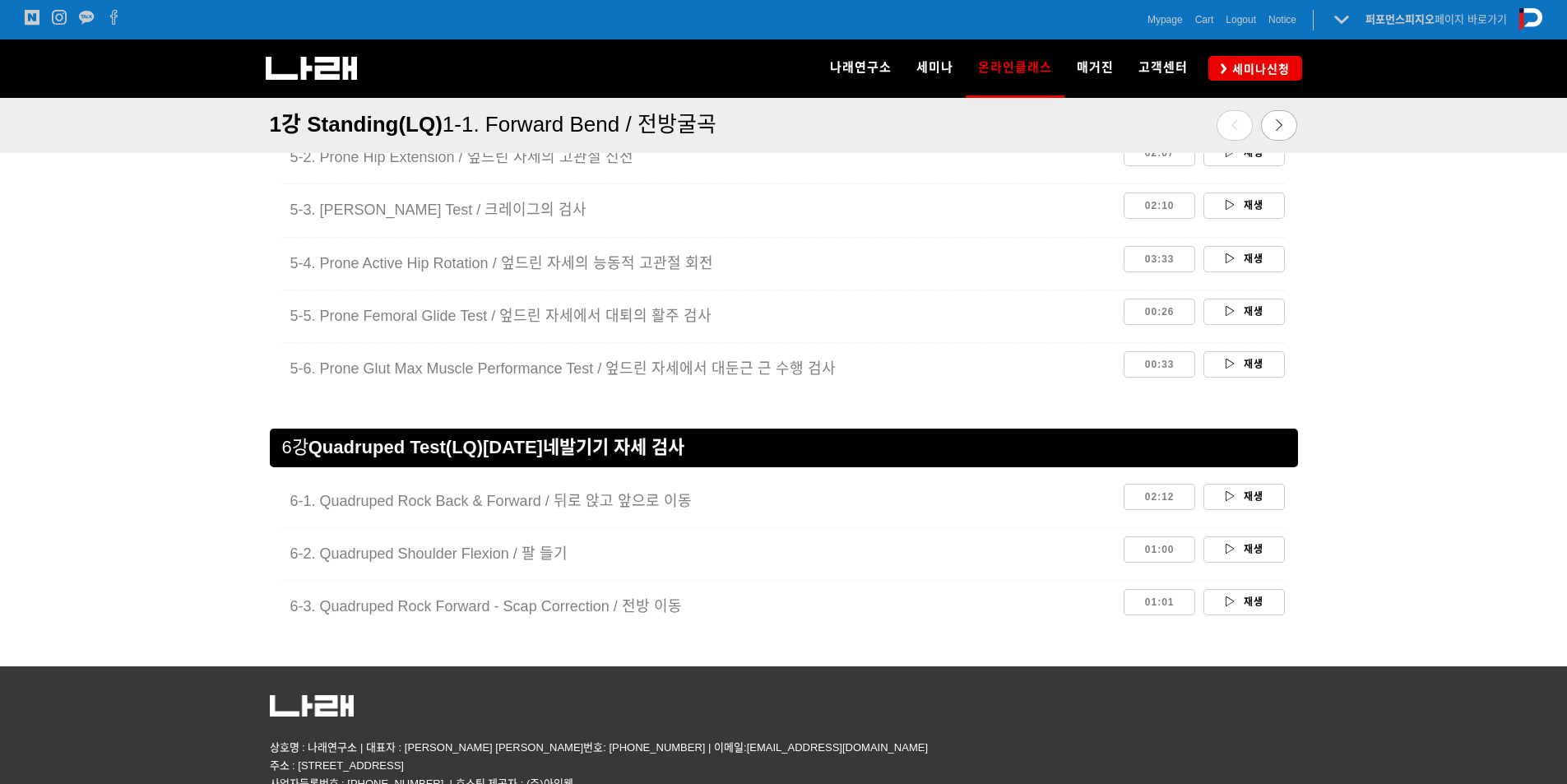
scroll to position [2974, 0]
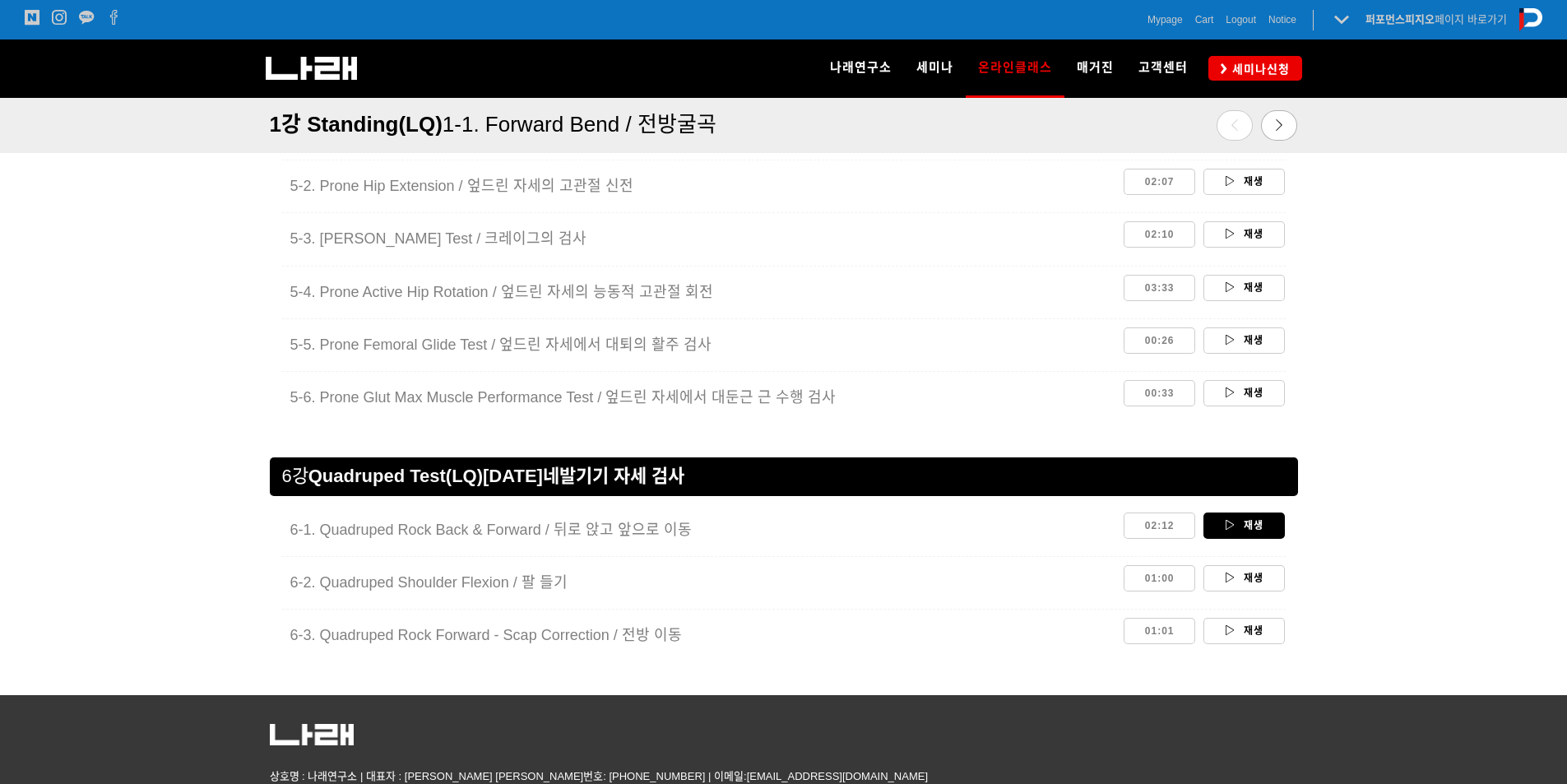
click at [1217, 522] on link "재생" at bounding box center [1244, 526] width 82 height 26
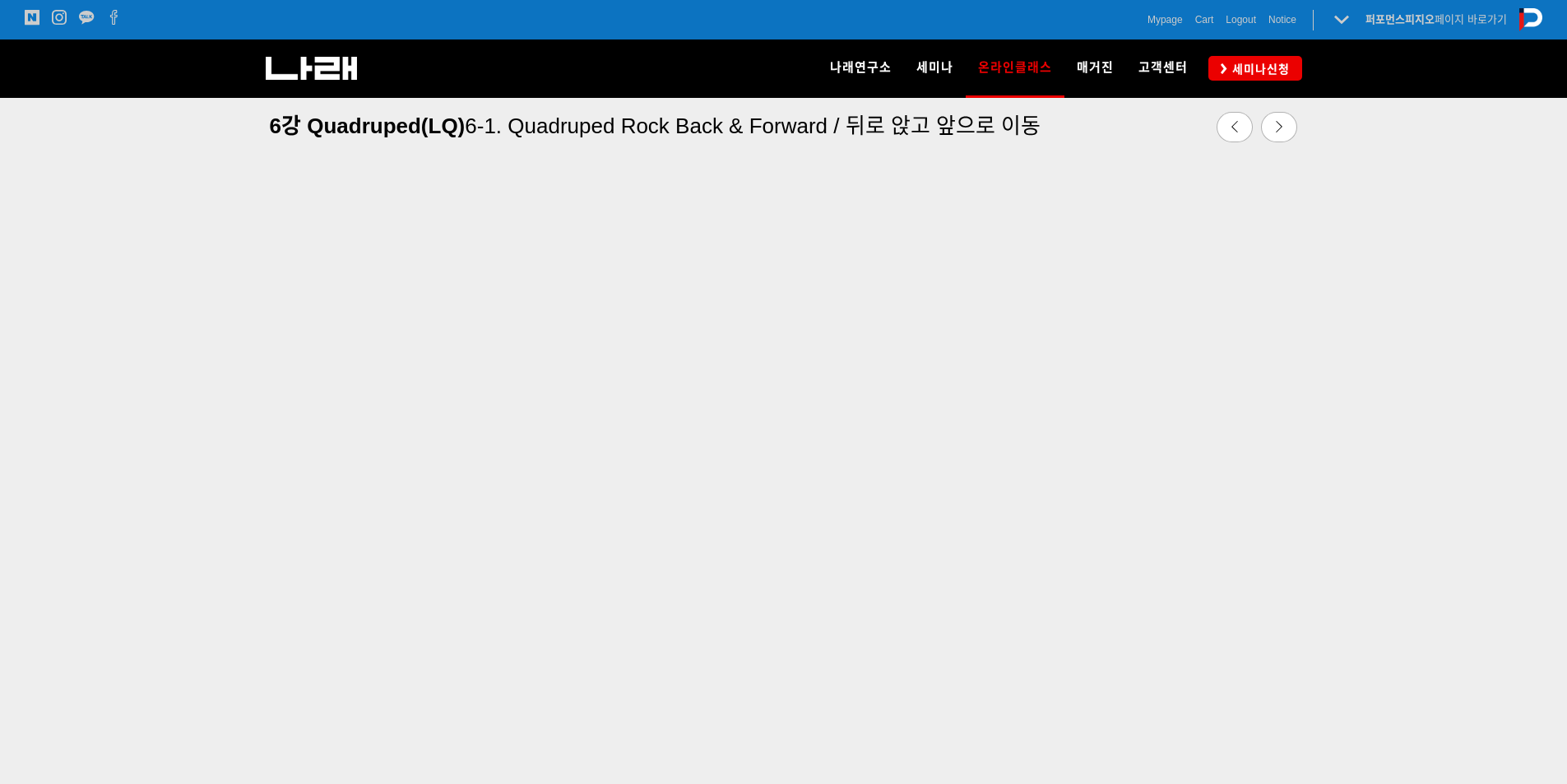
scroll to position [513, 0]
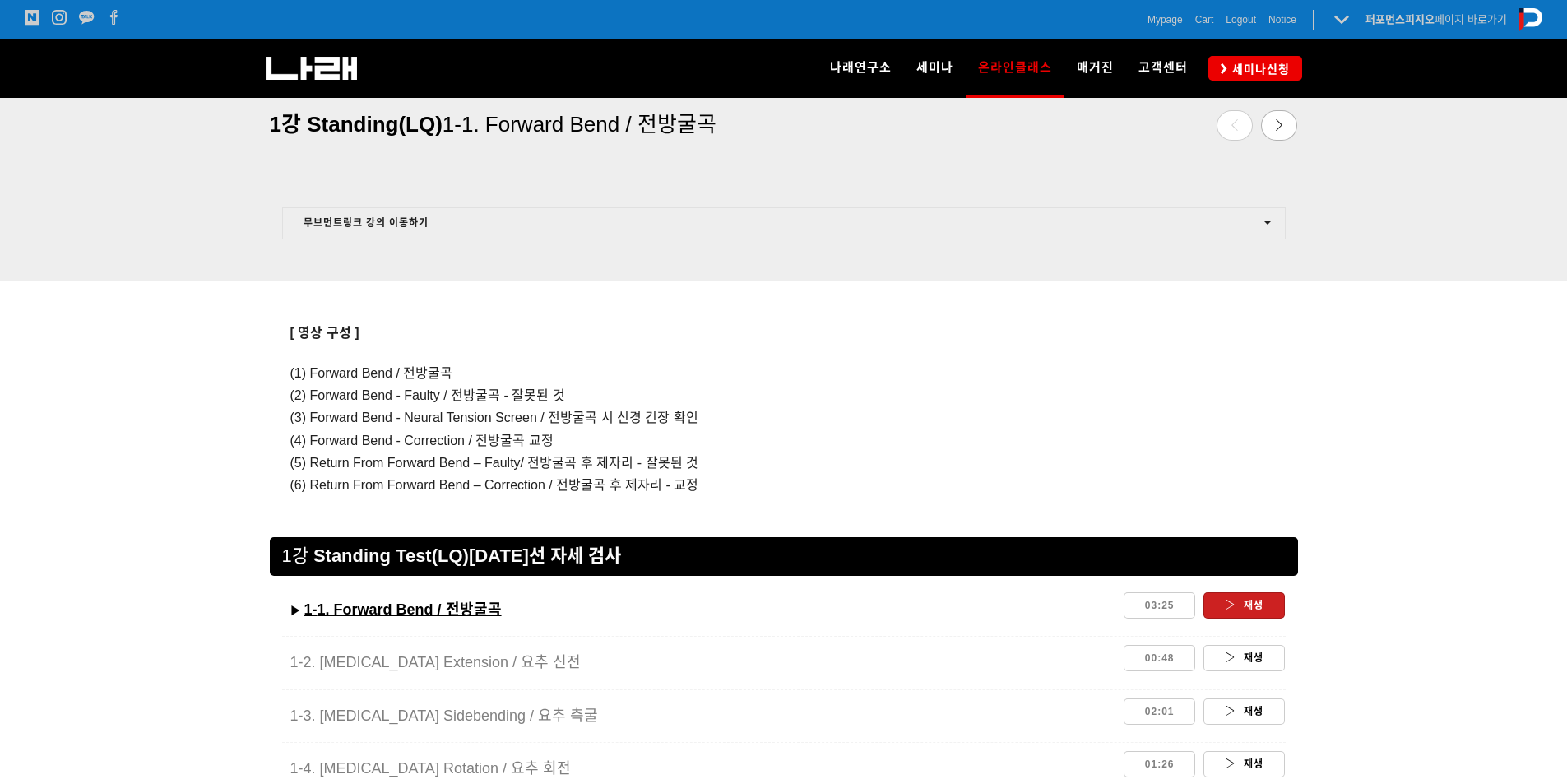
scroll to position [904, 0]
